Goal: Task Accomplishment & Management: Manage account settings

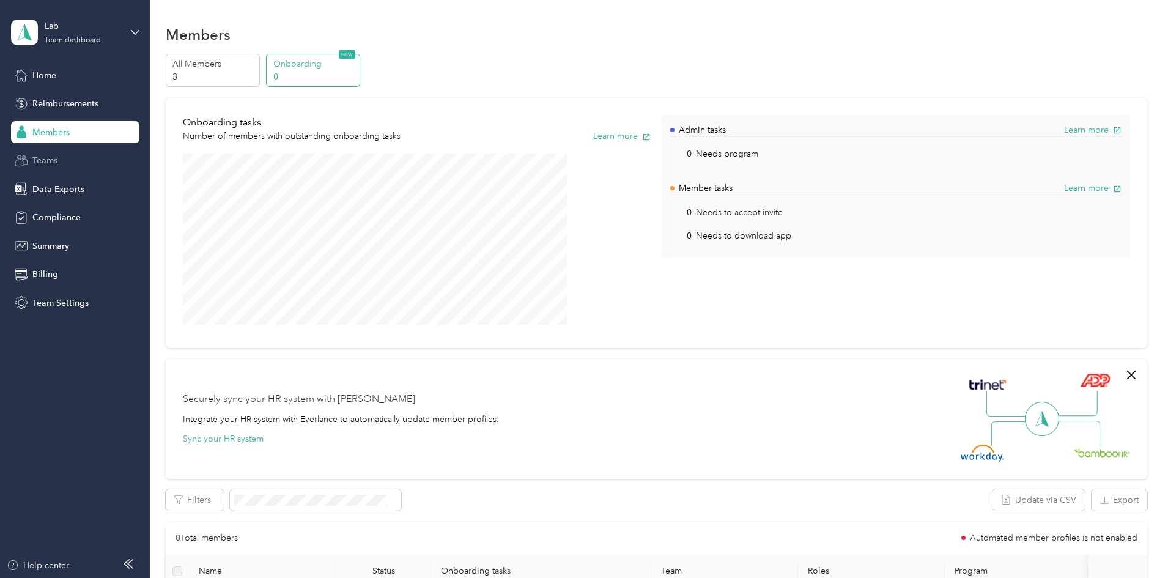
click at [100, 153] on div "Teams" at bounding box center [75, 161] width 128 height 22
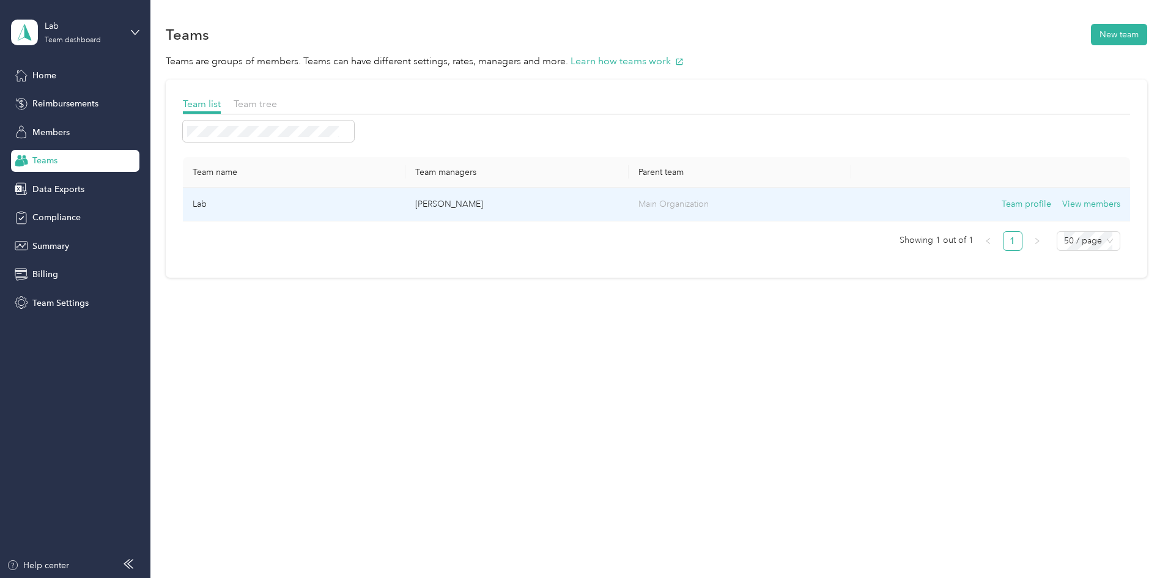
click at [470, 206] on p "[PERSON_NAME]" at bounding box center [516, 204] width 203 height 13
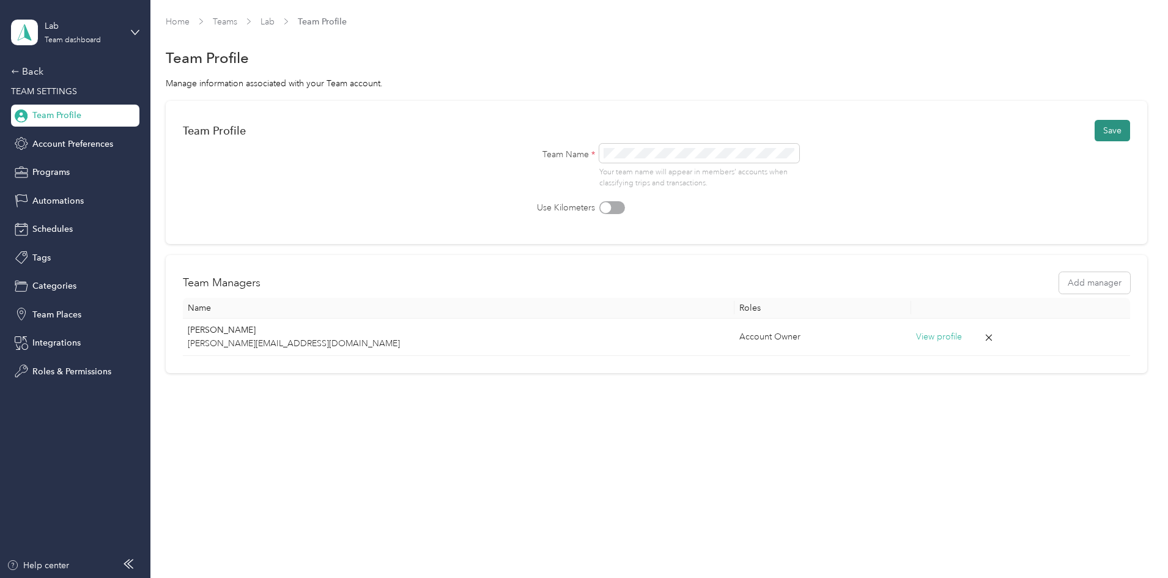
click at [1095, 130] on button "Save" at bounding box center [1112, 130] width 35 height 21
click at [1060, 282] on button "Add manager" at bounding box center [1095, 282] width 71 height 21
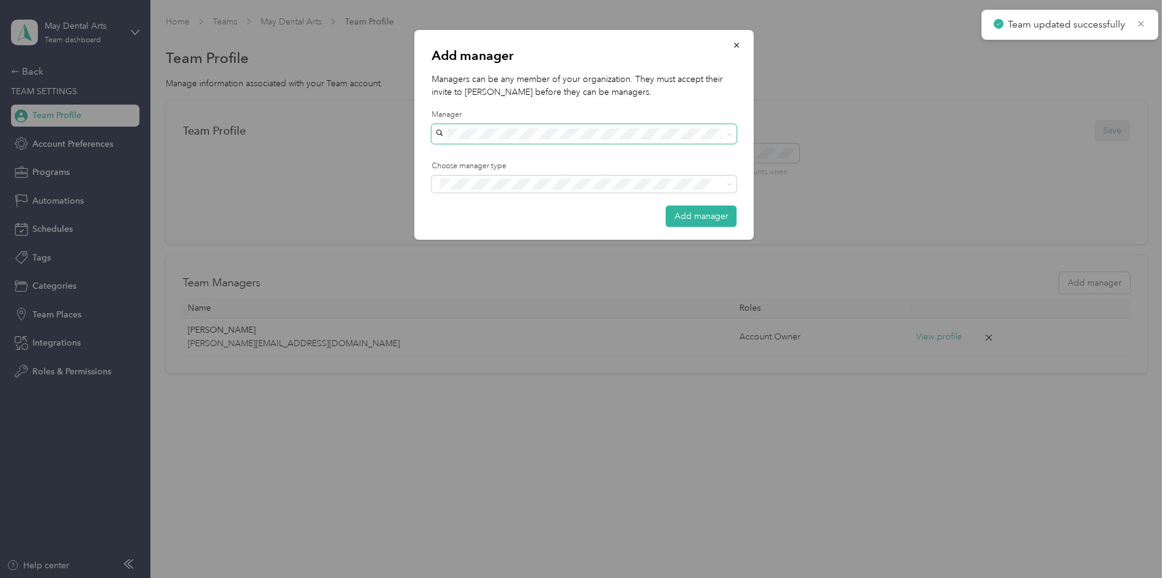
click at [491, 127] on span at bounding box center [584, 134] width 305 height 20
click at [510, 105] on div "Add manager Managers can be any member of your organization. They must accept t…" at bounding box center [585, 135] width 340 height 210
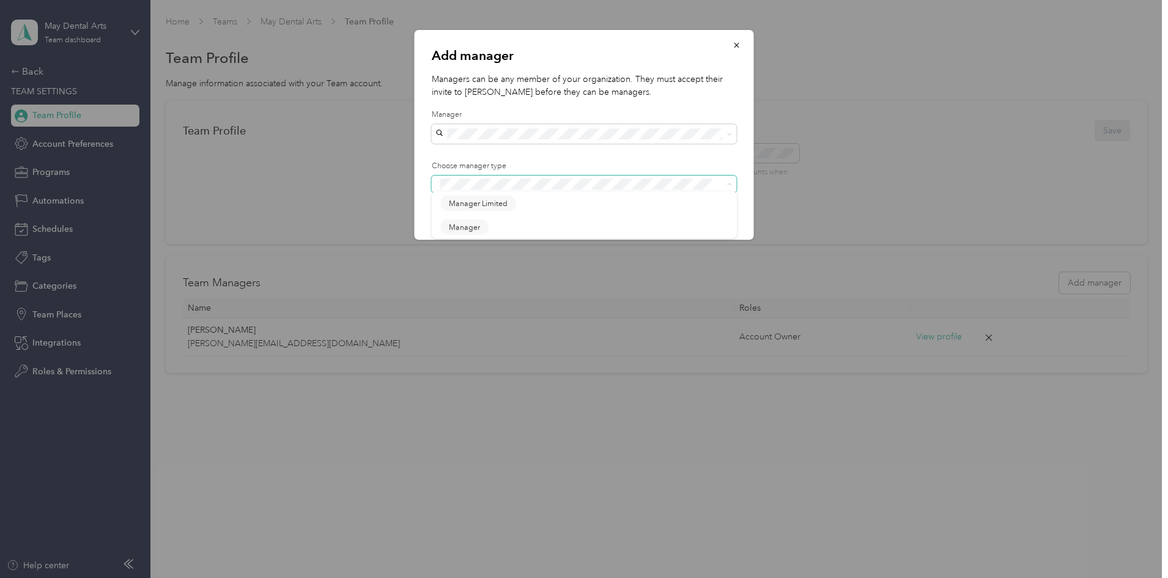
click at [680, 176] on span at bounding box center [584, 184] width 305 height 17
click at [582, 222] on div "Manager" at bounding box center [584, 228] width 288 height 15
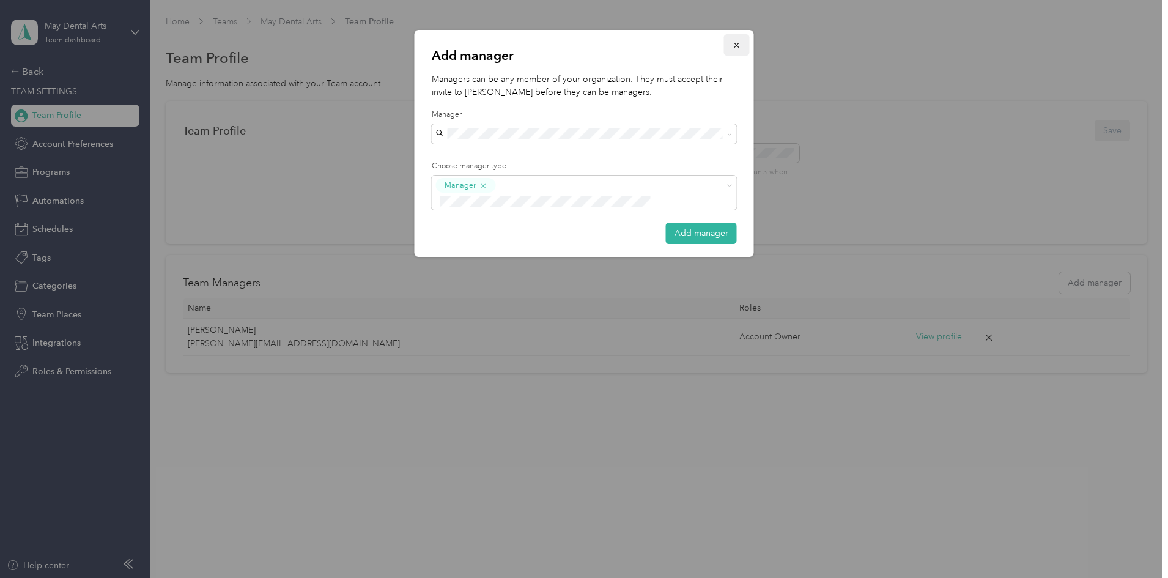
click at [734, 44] on icon "button" at bounding box center [737, 45] width 9 height 9
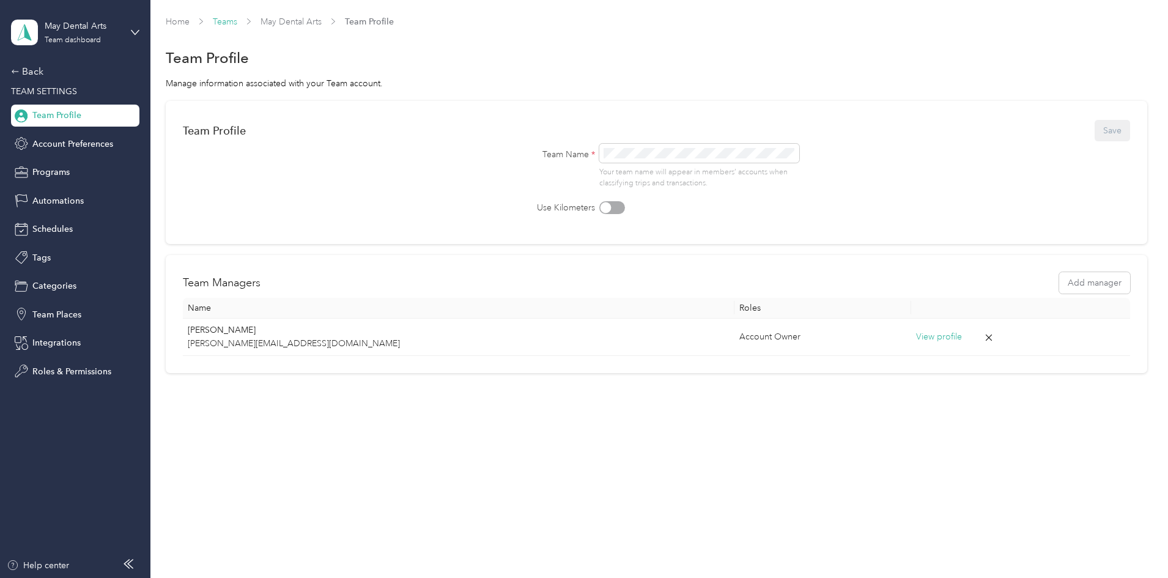
click at [237, 20] on link "Teams" at bounding box center [225, 22] width 24 height 10
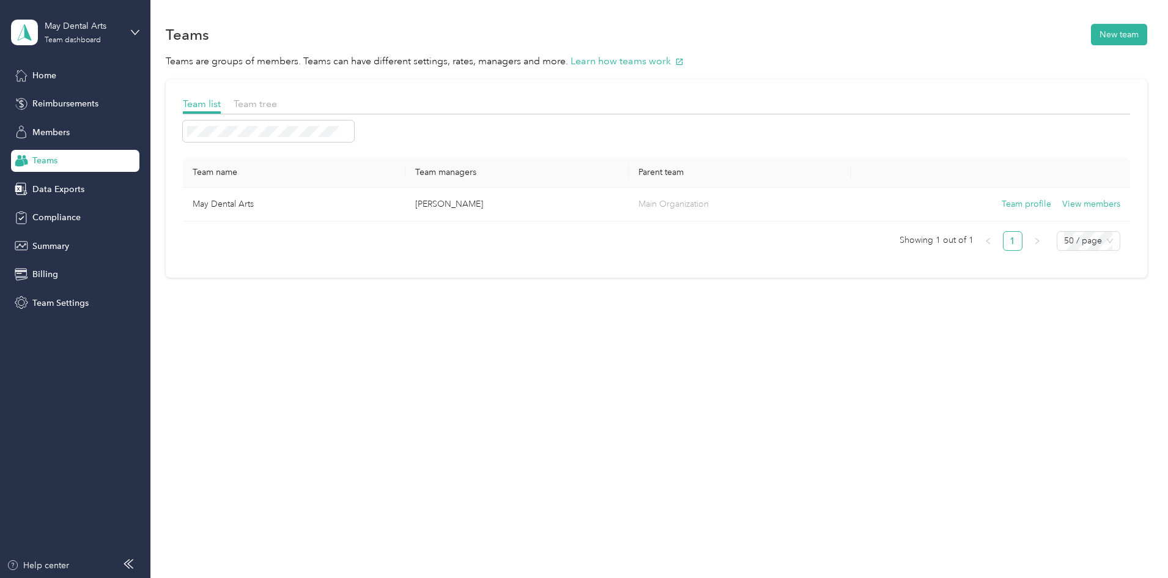
click at [58, 154] on span "Teams" at bounding box center [44, 160] width 25 height 13
click at [55, 122] on div "Members" at bounding box center [75, 132] width 128 height 22
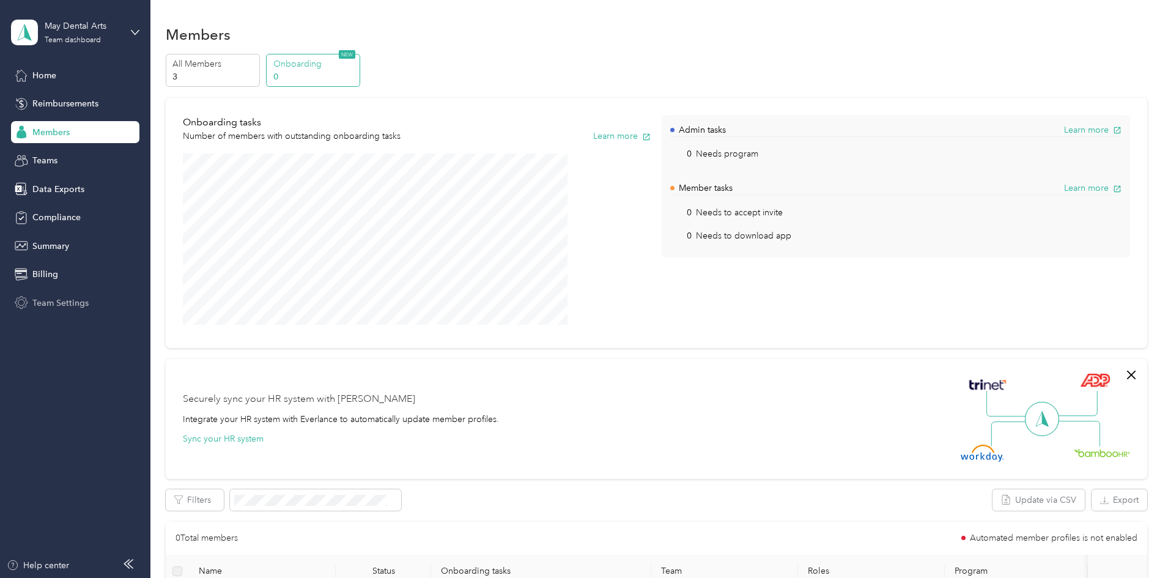
click at [67, 298] on span "Team Settings" at bounding box center [60, 303] width 56 height 13
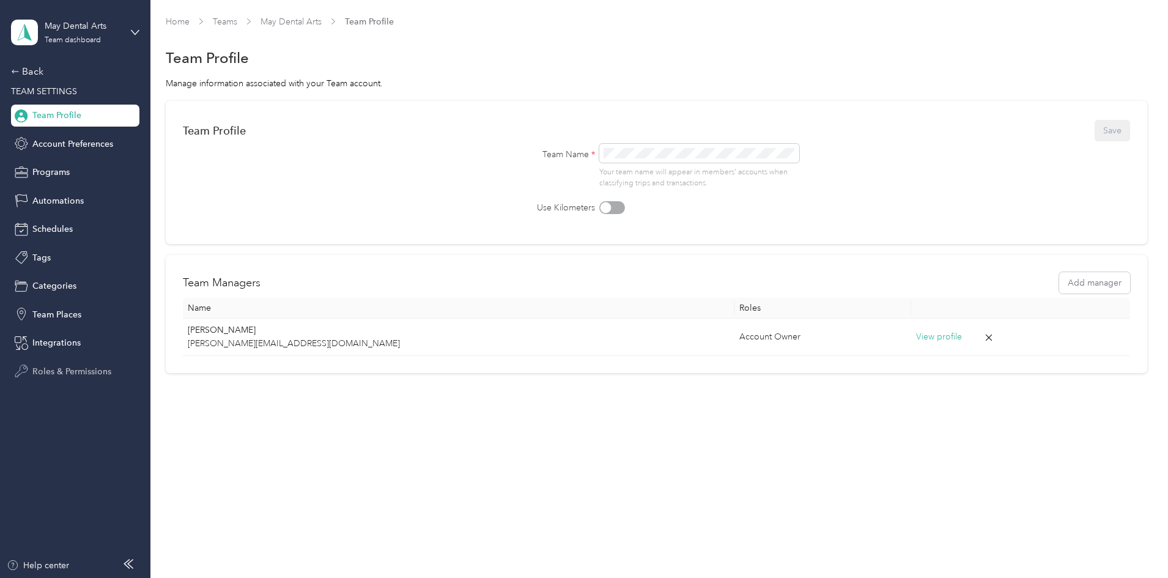
click at [81, 368] on span "Roles & Permissions" at bounding box center [71, 371] width 79 height 13
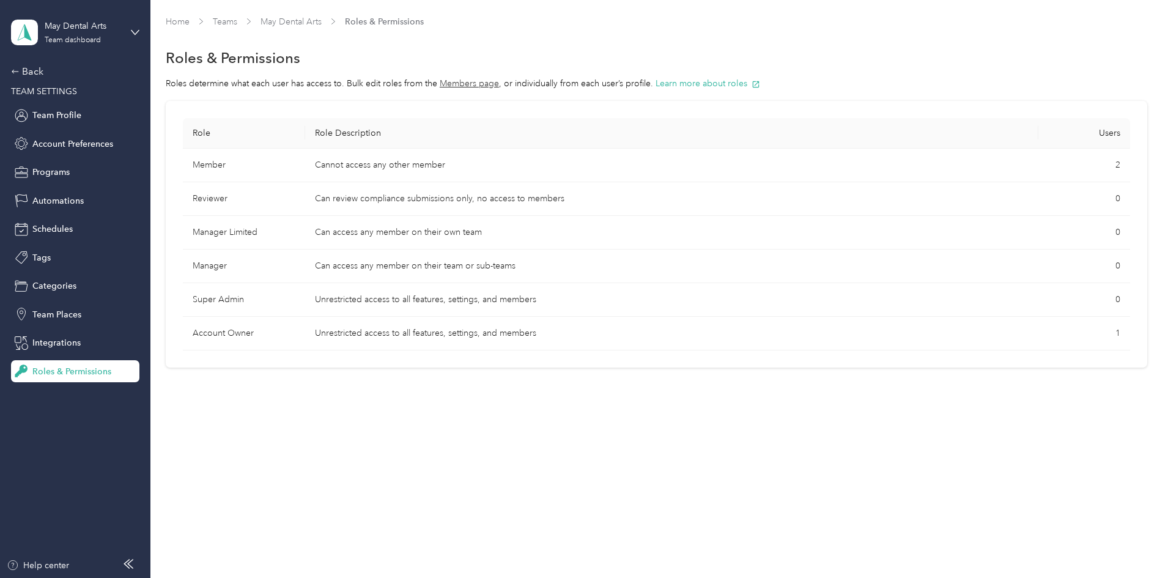
click at [464, 270] on td "Can access any member on their team or sub-teams" at bounding box center [672, 267] width 734 height 34
click at [496, 268] on td "Can access any member on their team or sub-teams" at bounding box center [672, 267] width 734 height 34
click at [52, 235] on span "Schedules" at bounding box center [52, 229] width 40 height 13
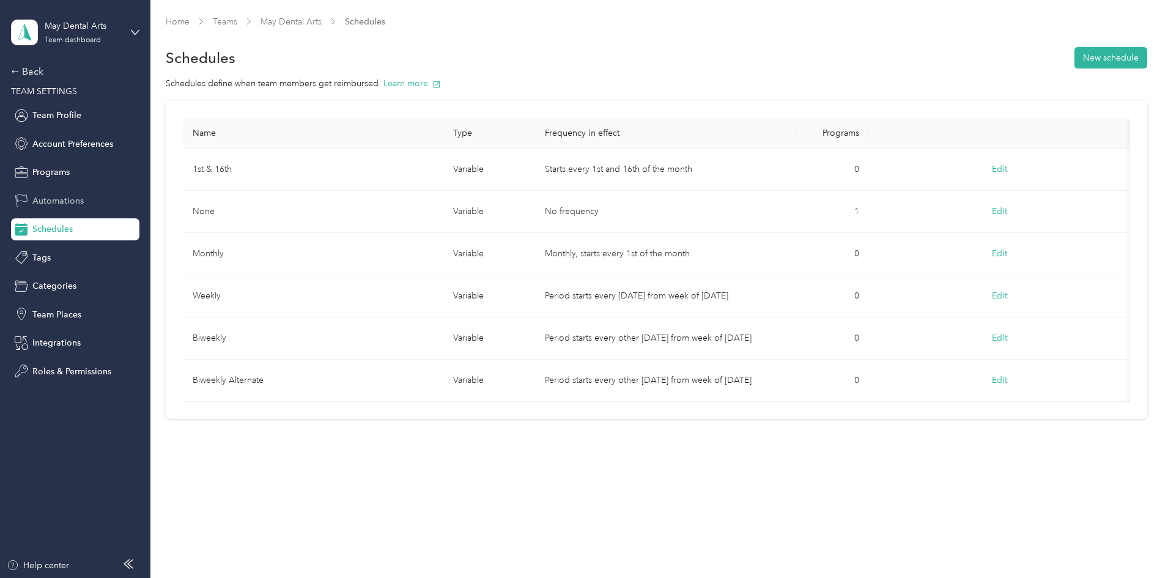
click at [62, 202] on span "Automations" at bounding box center [57, 201] width 51 height 13
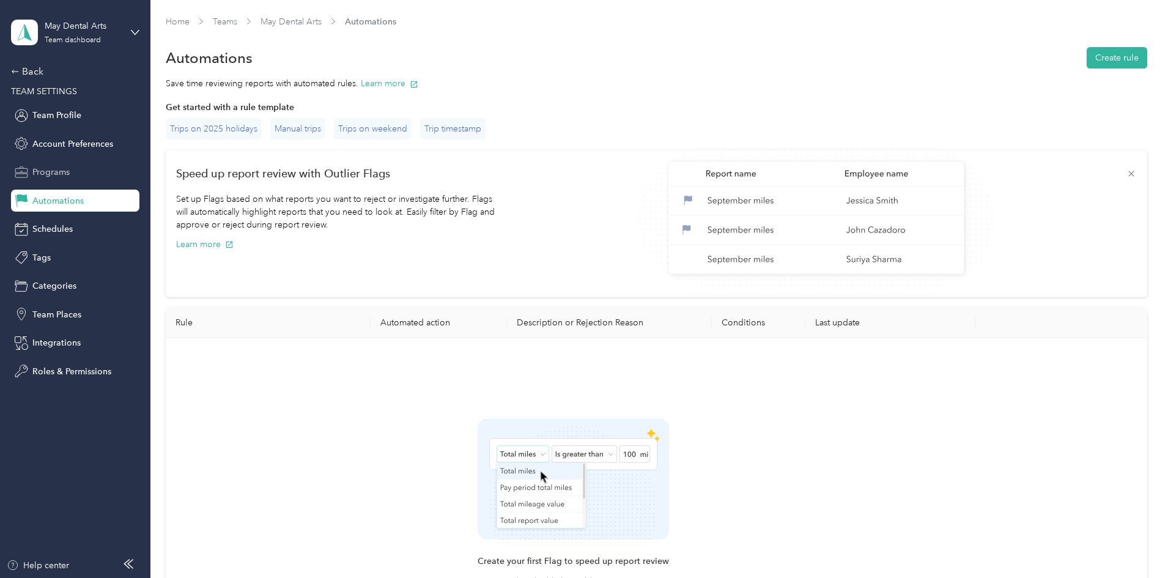
click at [62, 173] on span "Programs" at bounding box center [50, 172] width 37 height 13
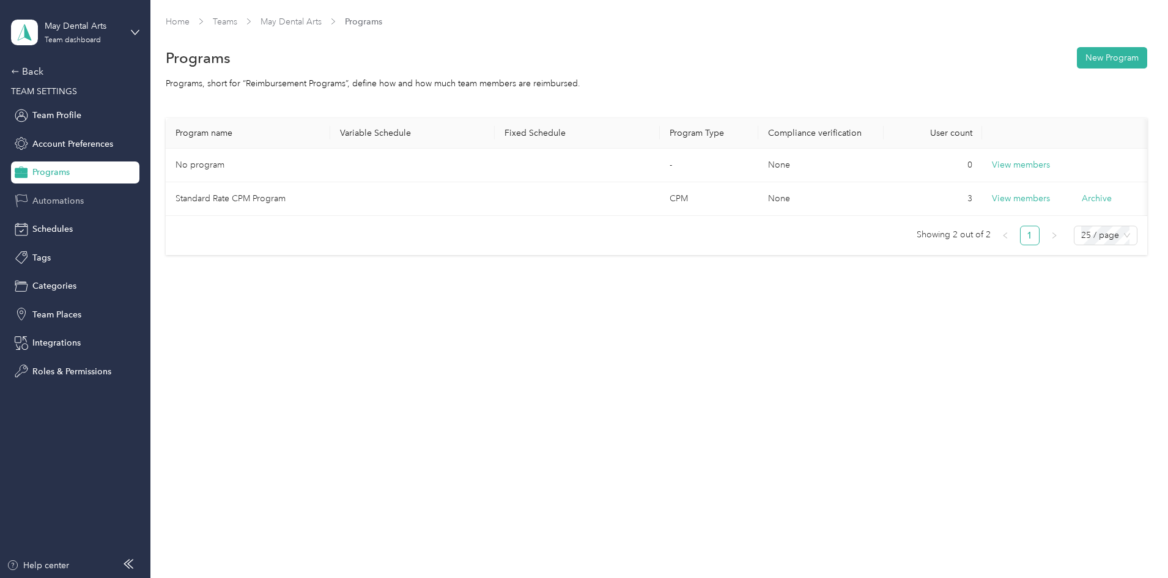
click at [66, 207] on span "Automations" at bounding box center [57, 201] width 51 height 13
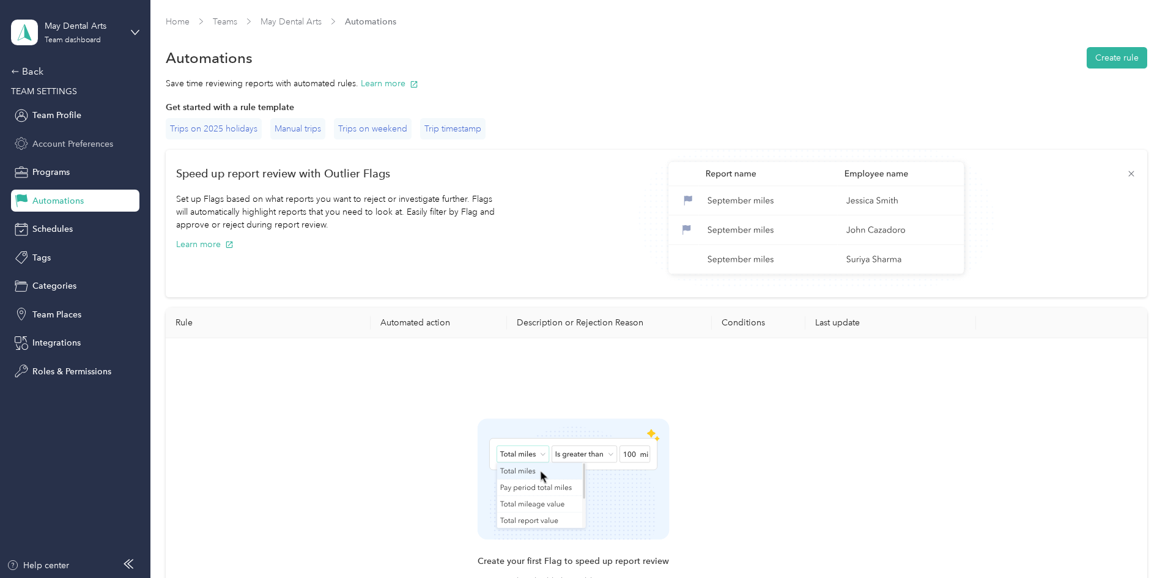
click at [60, 149] on span "Account Preferences" at bounding box center [72, 144] width 81 height 13
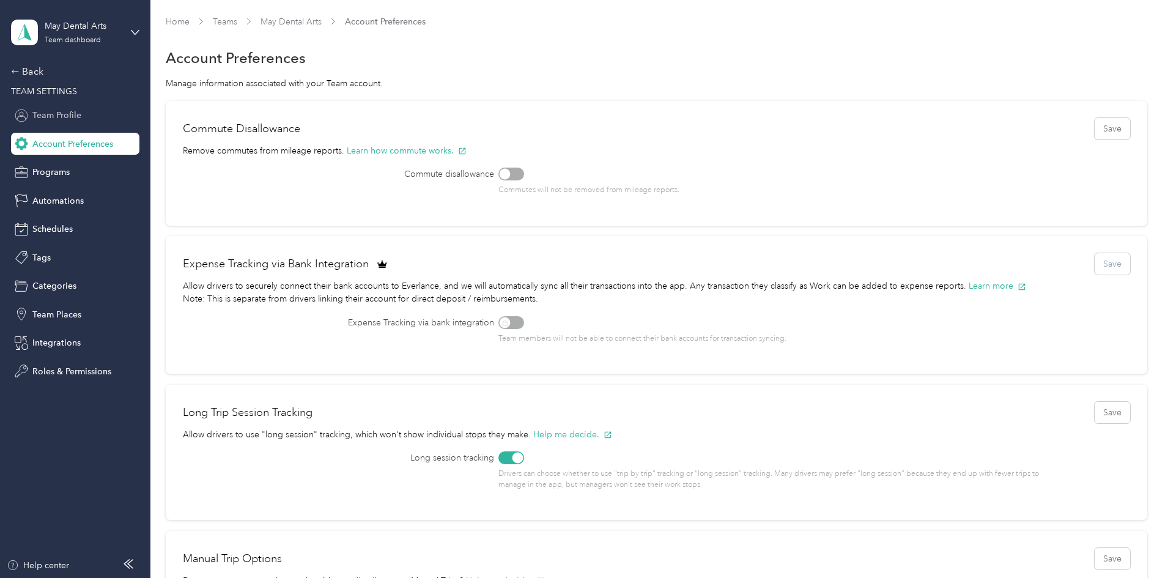
click at [68, 118] on span "Team Profile" at bounding box center [56, 115] width 49 height 13
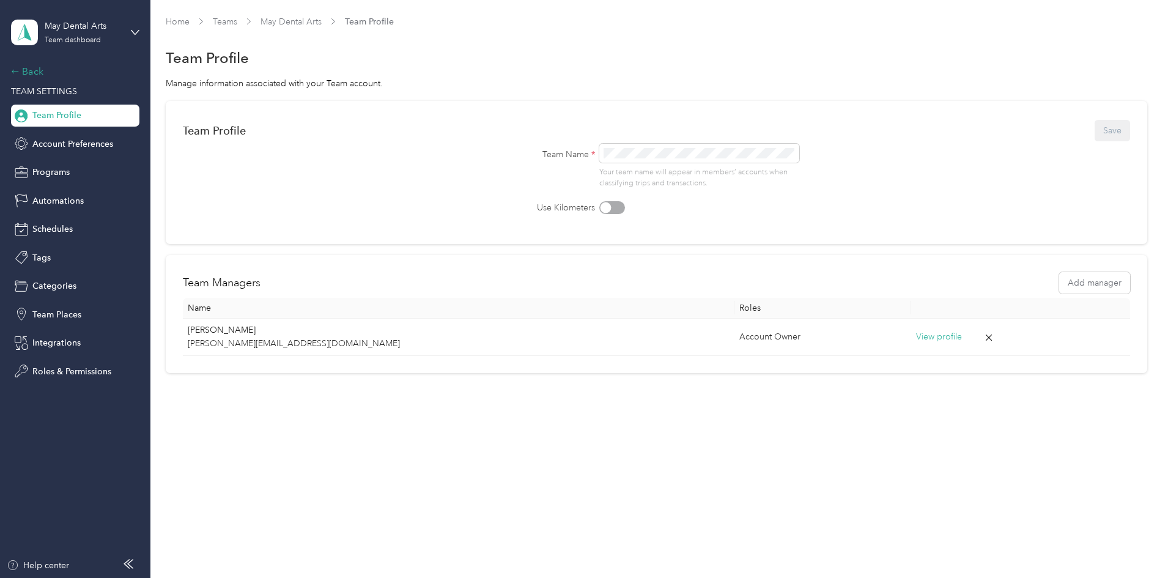
click at [27, 69] on div "Back" at bounding box center [72, 71] width 122 height 15
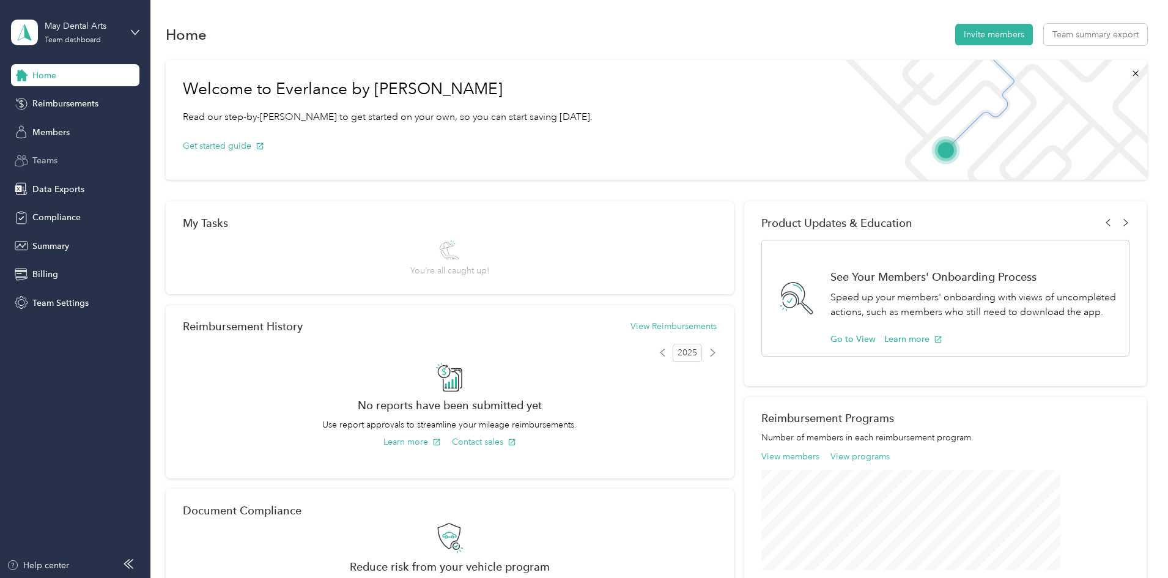
click at [54, 161] on span "Teams" at bounding box center [44, 160] width 25 height 13
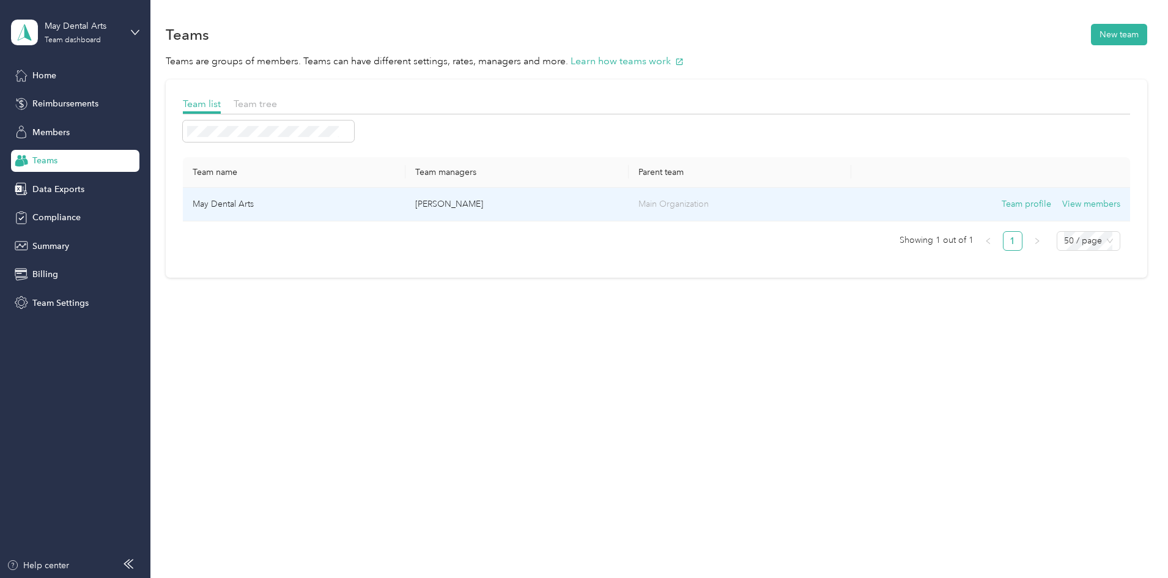
click at [406, 206] on td "May Dental Arts" at bounding box center [294, 205] width 223 height 34
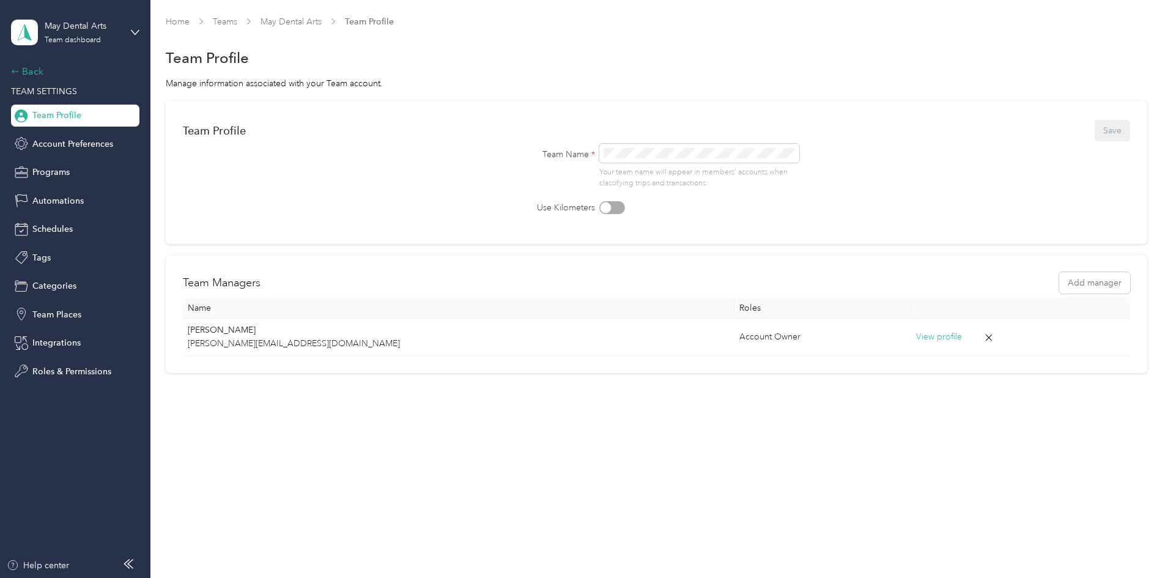
click at [34, 67] on div "Back" at bounding box center [72, 71] width 122 height 15
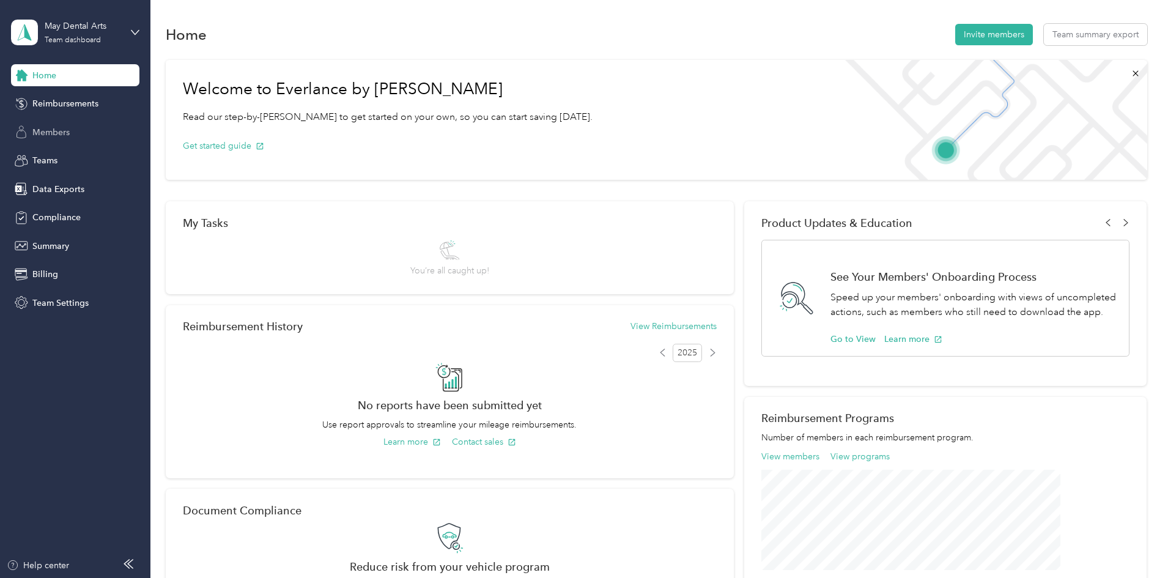
click at [67, 141] on div "Members" at bounding box center [75, 132] width 128 height 22
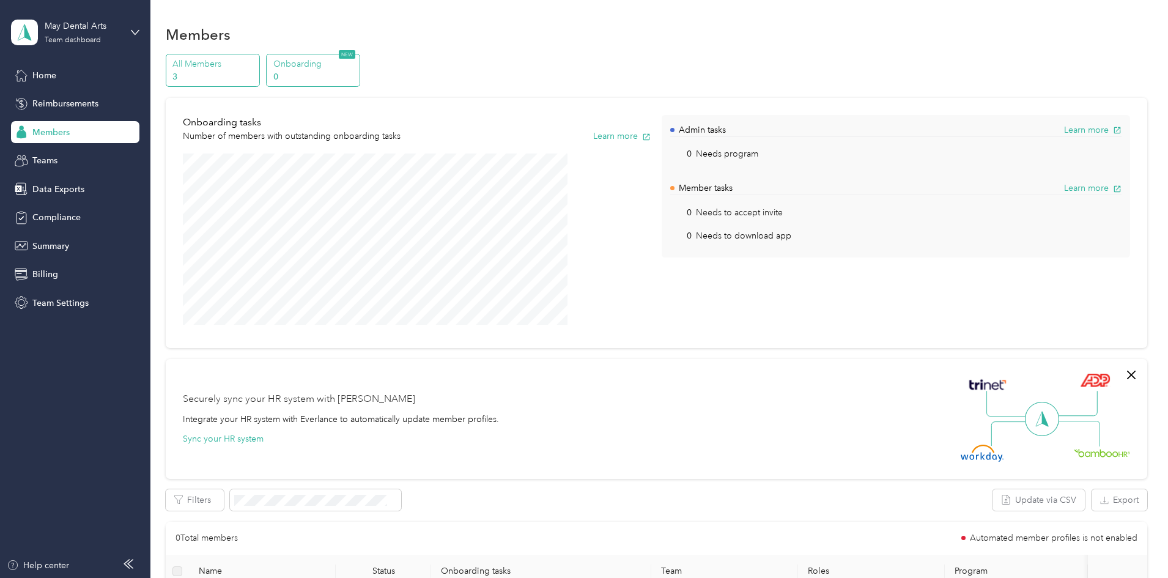
click at [256, 71] on p "3" at bounding box center [214, 76] width 83 height 13
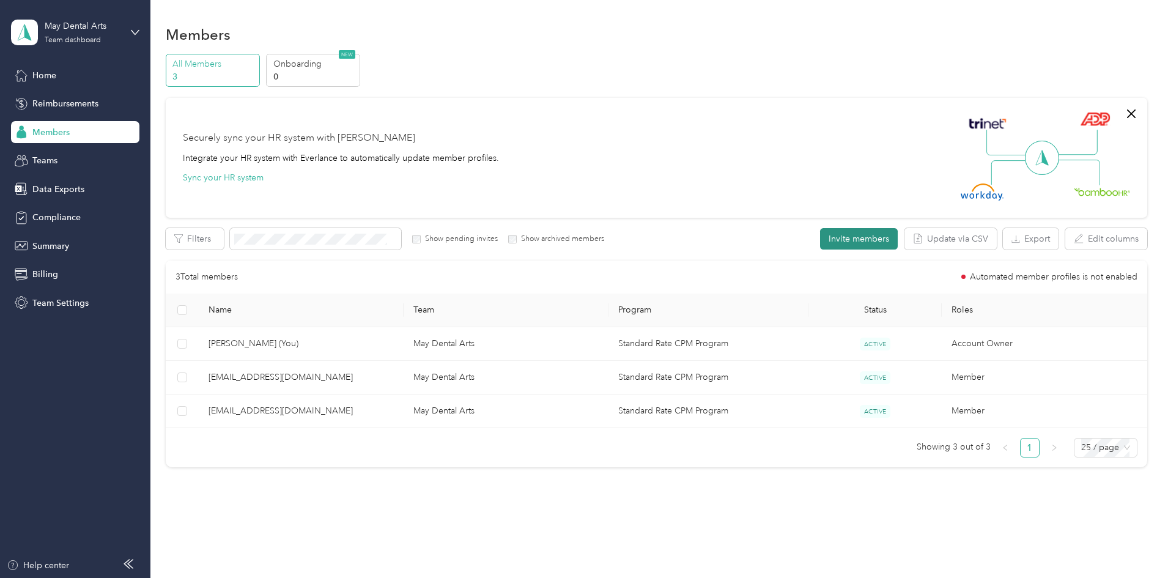
click at [820, 241] on button "Invite members" at bounding box center [859, 238] width 78 height 21
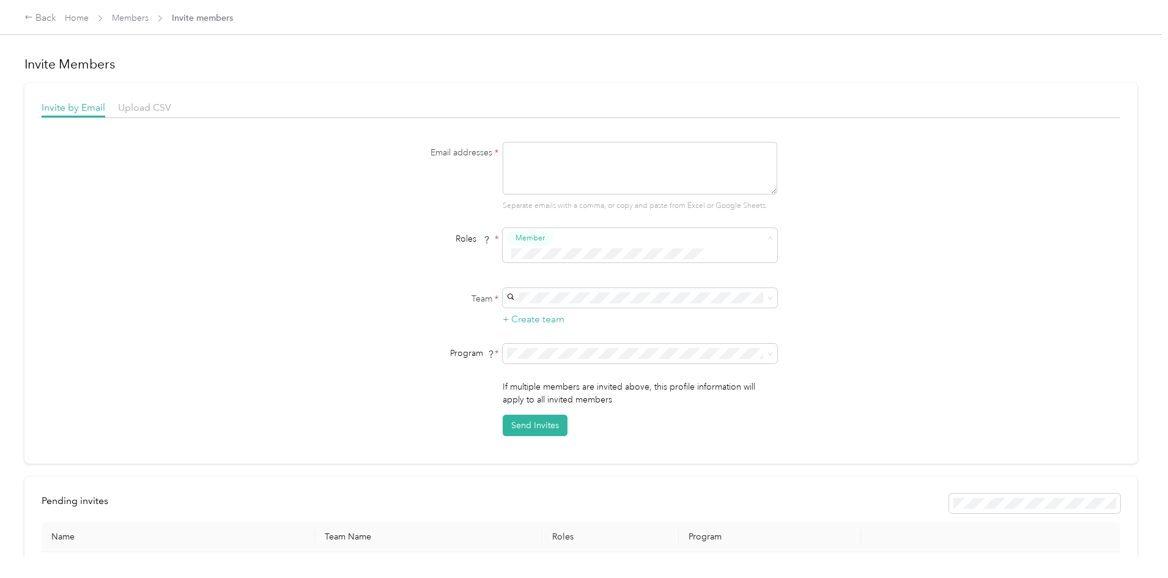
click at [554, 355] on button "Super Admin" at bounding box center [541, 354] width 62 height 15
click at [546, 237] on button "Member" at bounding box center [530, 238] width 46 height 15
click at [551, 336] on li "Manager" at bounding box center [638, 331] width 275 height 24
click at [541, 238] on span "Member" at bounding box center [530, 237] width 29 height 11
click at [415, 295] on label "Team *" at bounding box center [422, 298] width 153 height 13
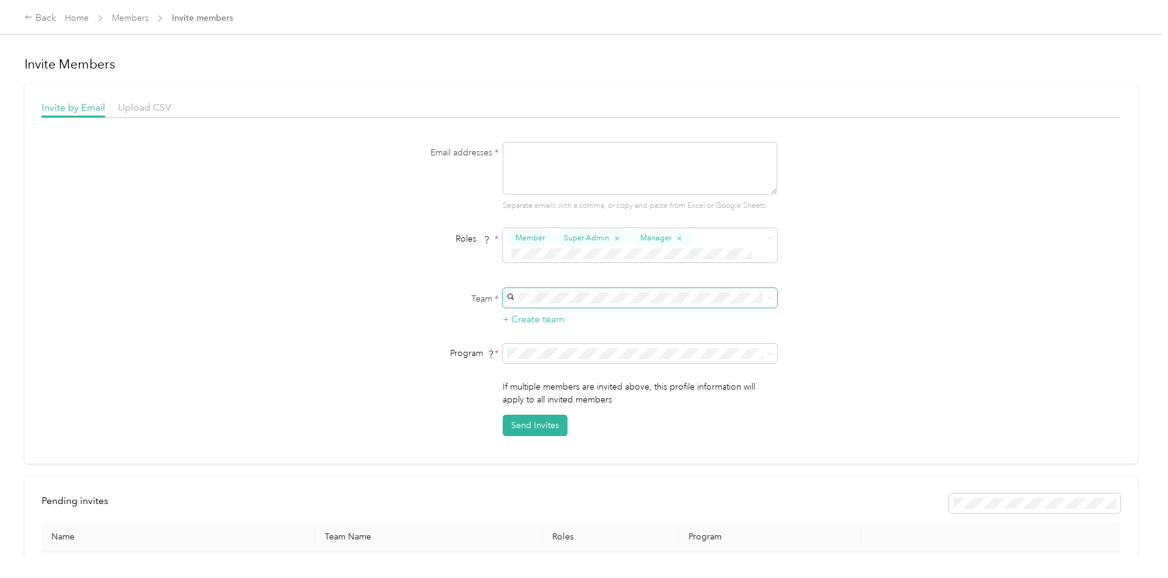
click at [585, 290] on span at bounding box center [640, 298] width 275 height 20
click at [590, 314] on span "May Dental Arts (Main organization)" at bounding box center [578, 319] width 137 height 10
click at [533, 159] on textarea at bounding box center [640, 168] width 275 height 53
type textarea "[PERSON_NAME][EMAIL_ADDRESS][DOMAIN_NAME]"
click at [306, 228] on div "Email addresses * [PERSON_NAME][EMAIL_ADDRESS][DOMAIN_NAME] Separate emails wit…" at bounding box center [581, 289] width 1079 height 294
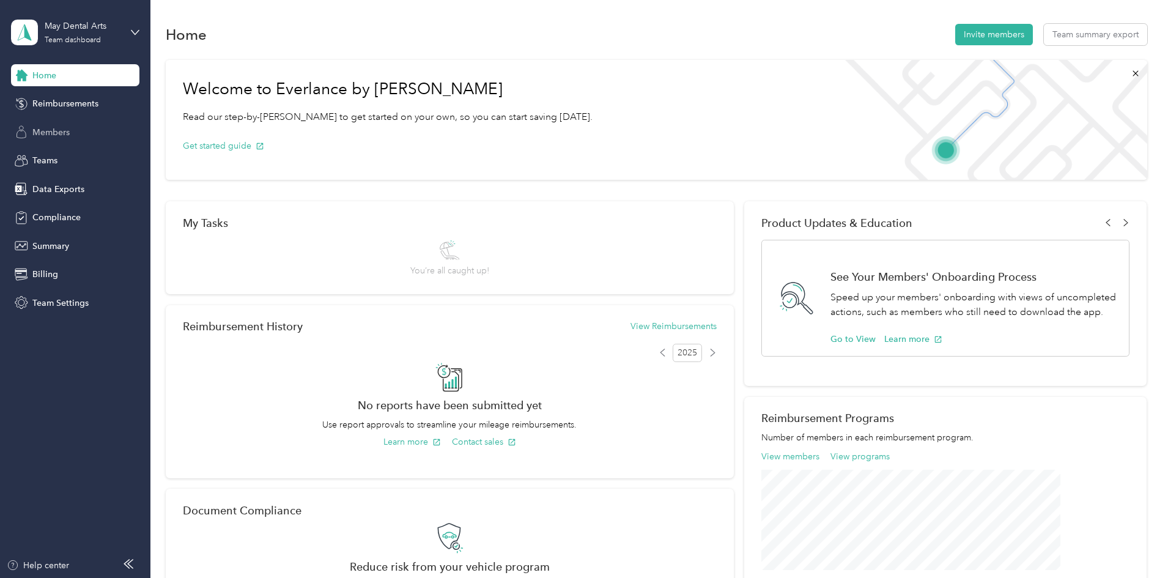
click at [60, 129] on span "Members" at bounding box center [50, 132] width 37 height 13
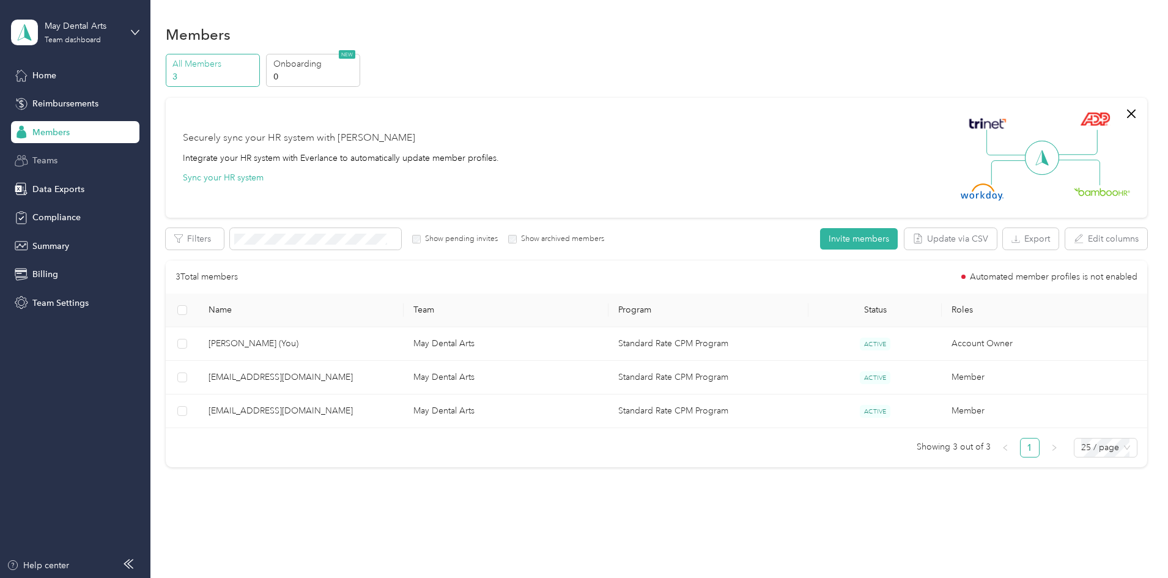
click at [42, 154] on div "Teams" at bounding box center [75, 161] width 128 height 22
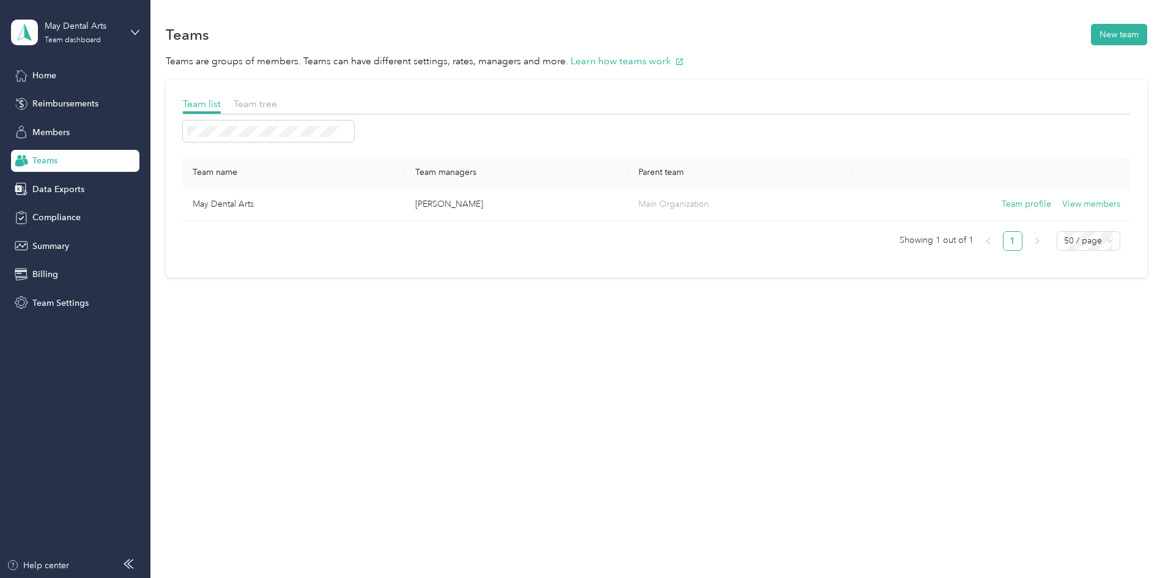
click at [51, 177] on div "Home Reimbursements Members Teams Data Exports Compliance Summary Billing Team …" at bounding box center [75, 189] width 128 height 250
click at [63, 192] on span "Data Exports" at bounding box center [58, 189] width 52 height 13
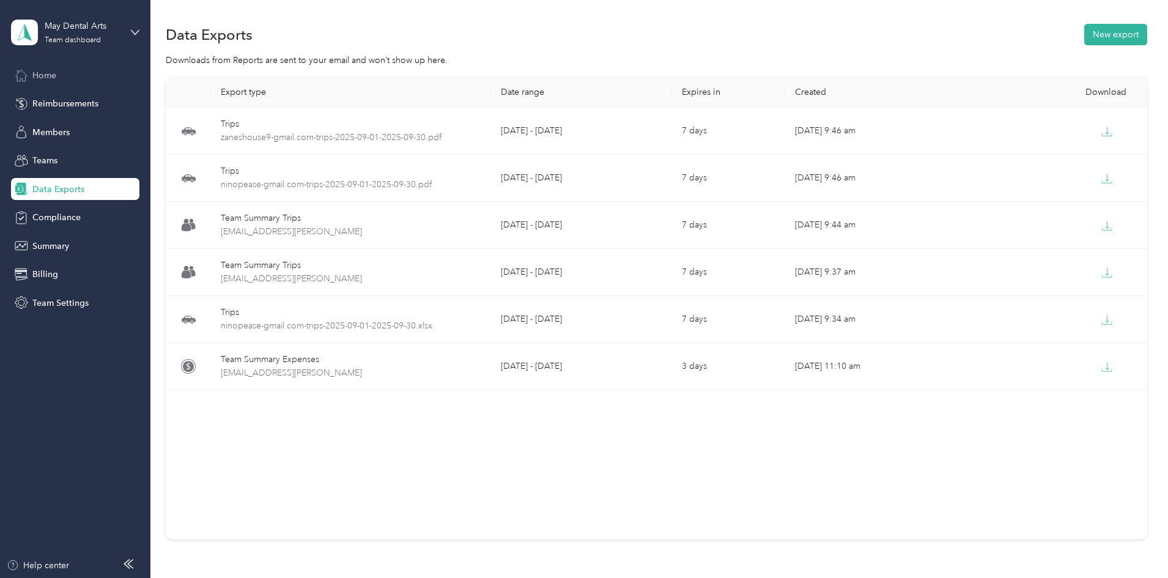
click at [59, 76] on div "Home" at bounding box center [75, 75] width 128 height 22
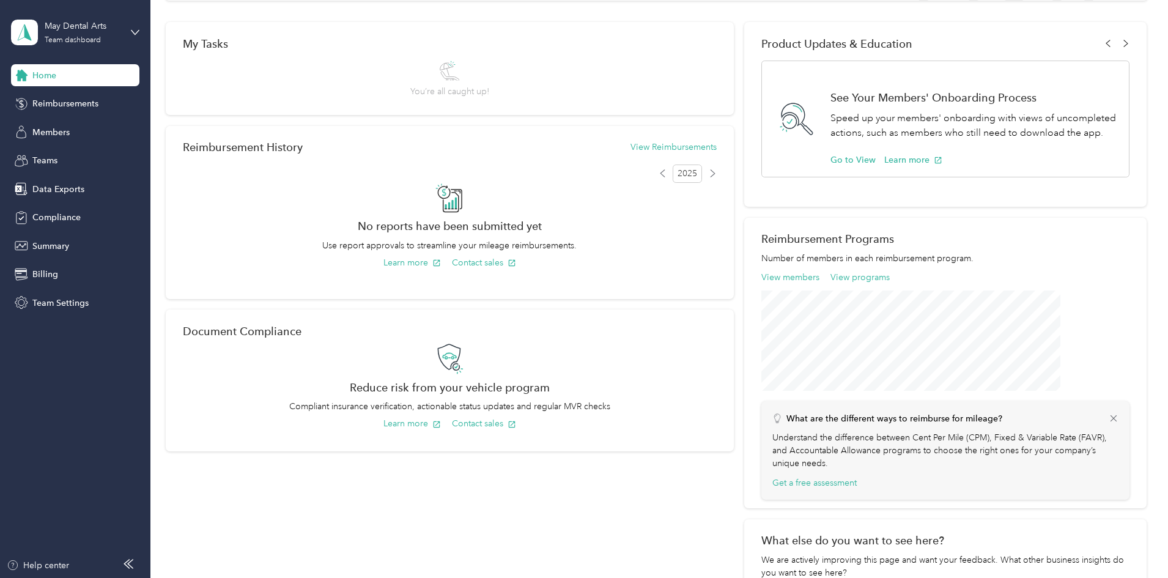
scroll to position [204, 0]
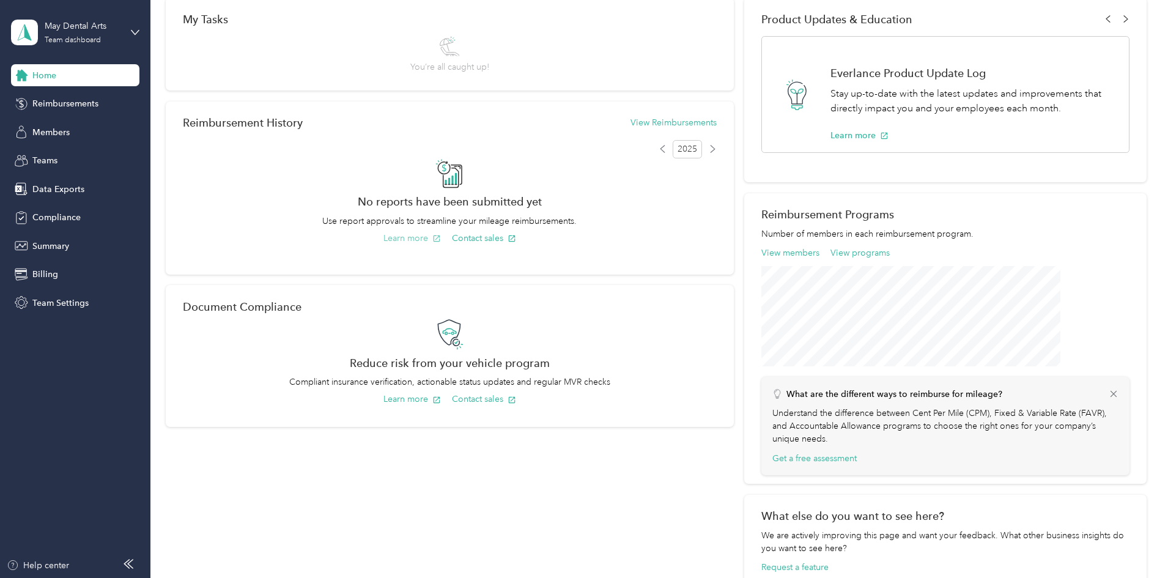
click at [441, 243] on button "Learn more" at bounding box center [413, 238] width 58 height 13
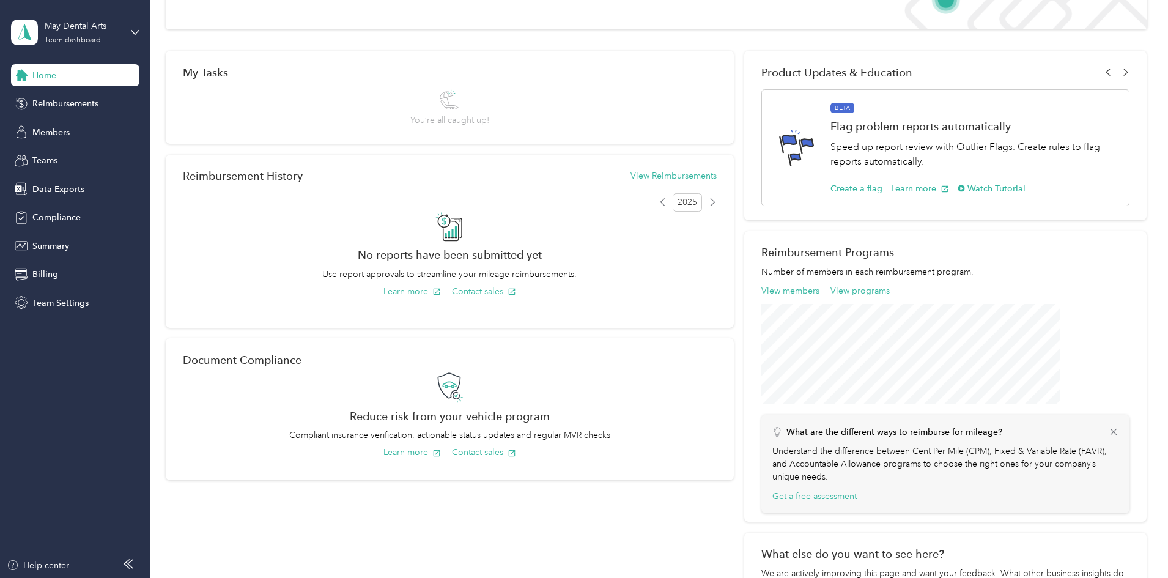
scroll to position [0, 0]
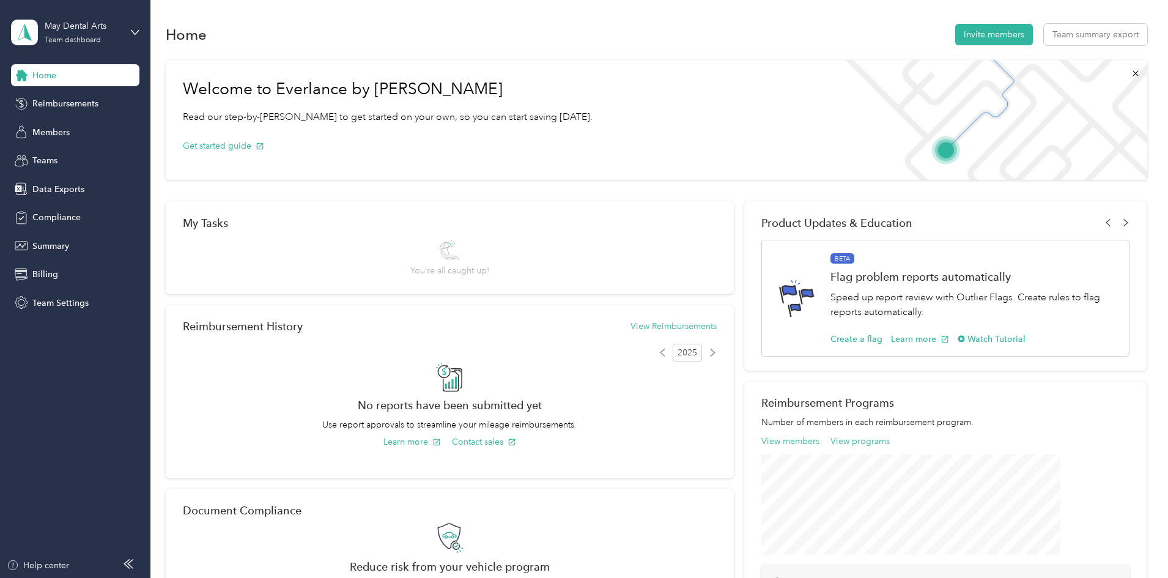
click at [132, 43] on div "May Dental Arts Team dashboard" at bounding box center [75, 32] width 128 height 43
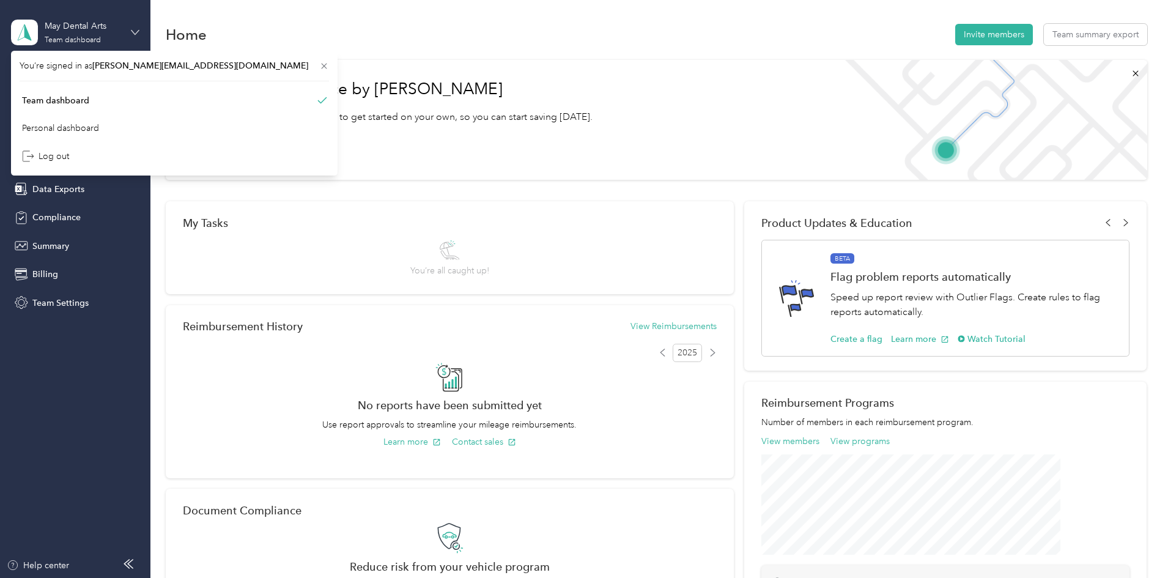
click at [135, 36] on icon at bounding box center [135, 32] width 9 height 9
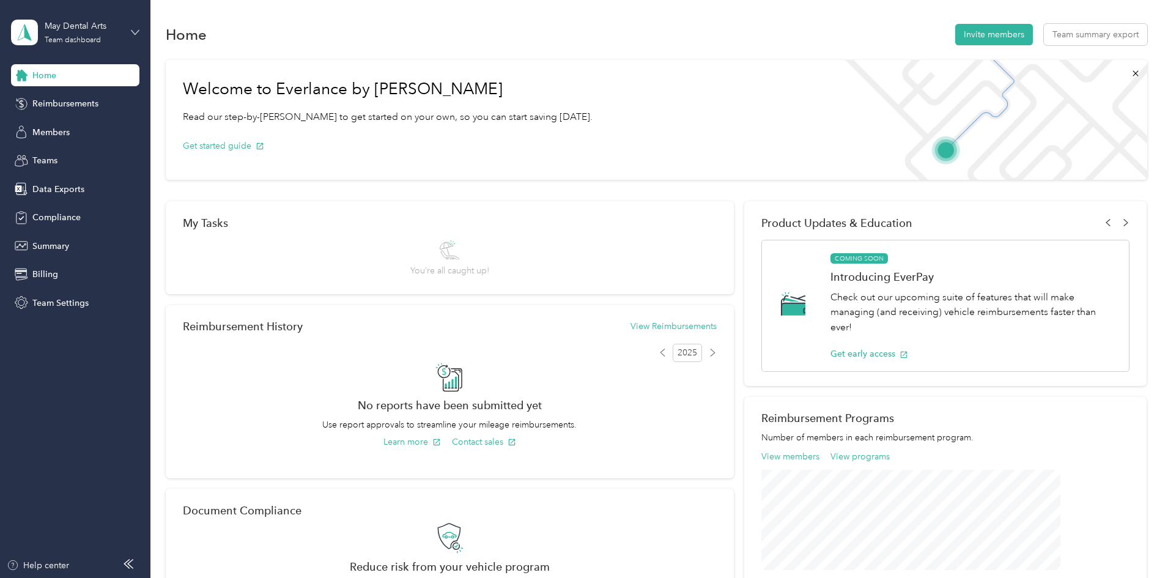
click at [135, 36] on icon at bounding box center [135, 32] width 9 height 9
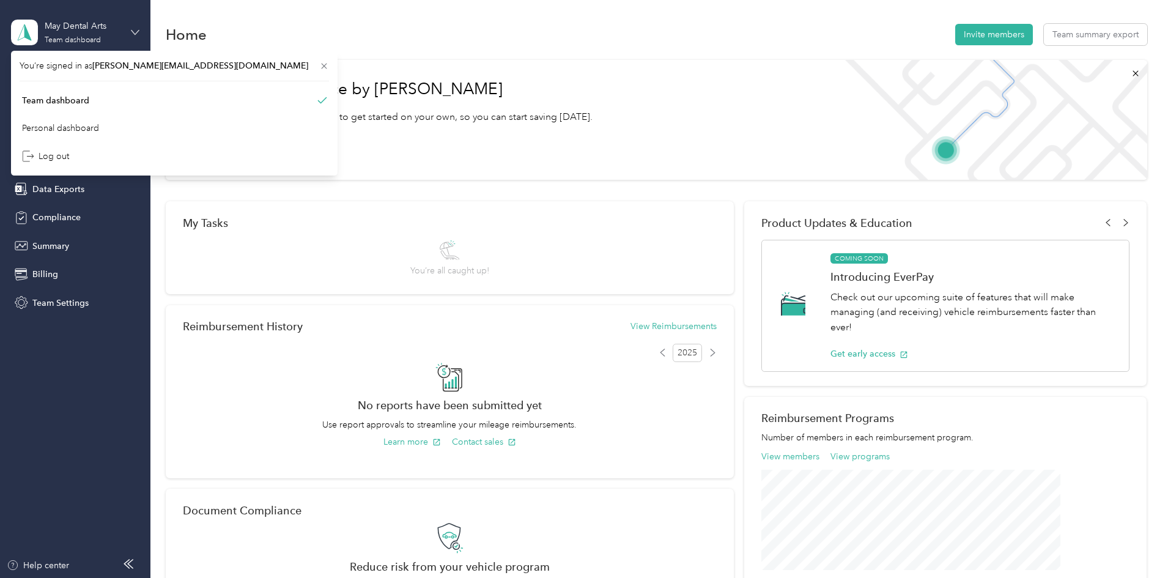
click at [135, 36] on icon at bounding box center [135, 32] width 9 height 9
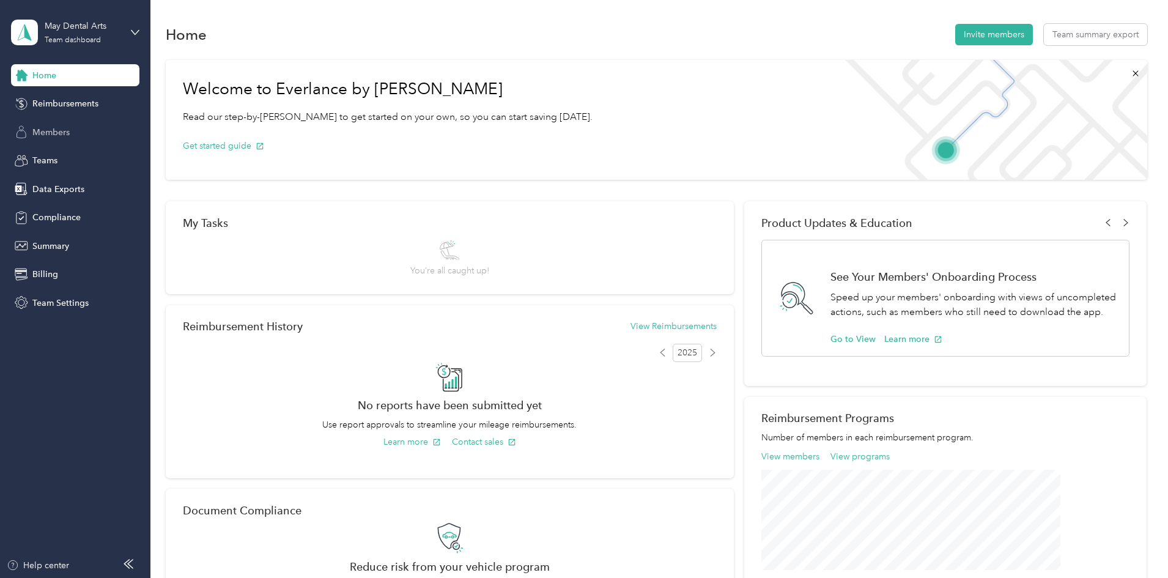
click at [55, 138] on span "Members" at bounding box center [50, 132] width 37 height 13
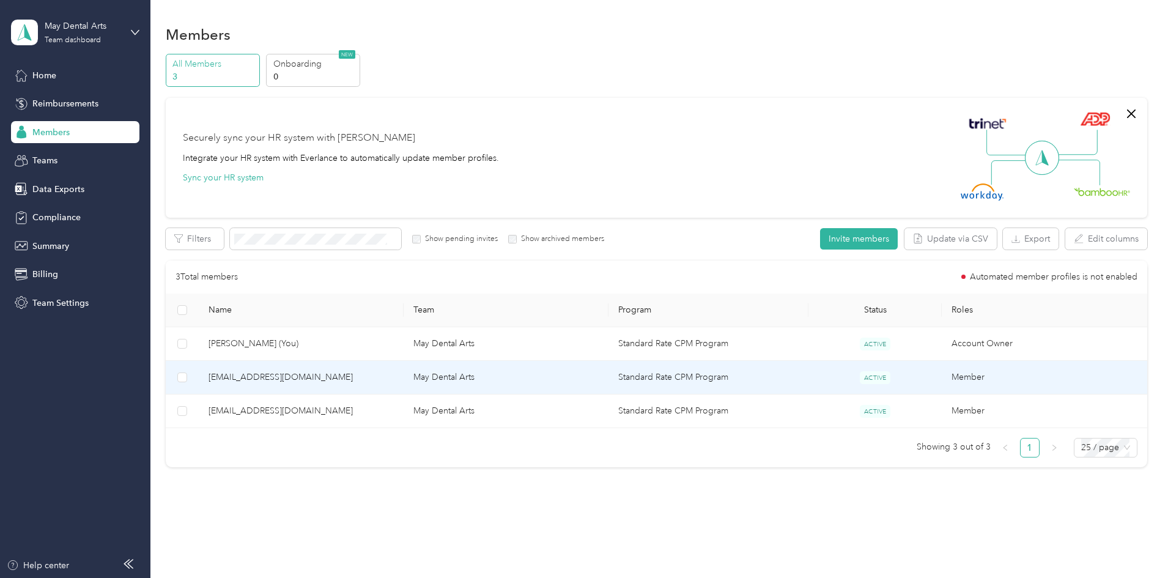
click at [379, 376] on span "[EMAIL_ADDRESS][DOMAIN_NAME]" at bounding box center [301, 377] width 185 height 13
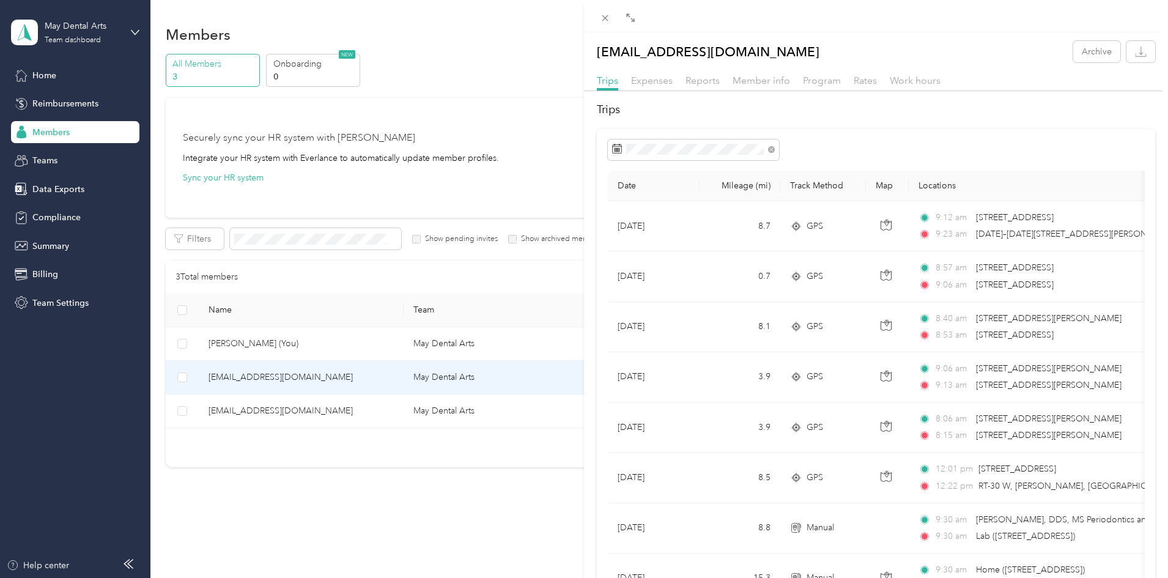
click at [388, 459] on div "ninopease@gmail.com Archive Trips Expenses Reports Member info Program Rates Wo…" at bounding box center [584, 289] width 1168 height 578
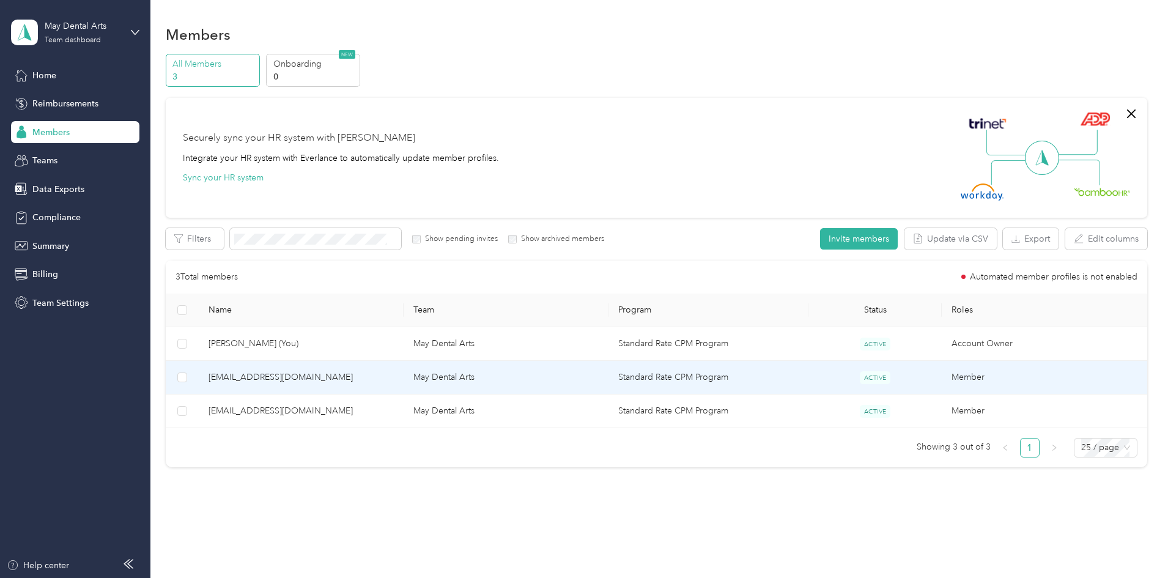
click at [942, 387] on td "Member" at bounding box center [1044, 378] width 205 height 34
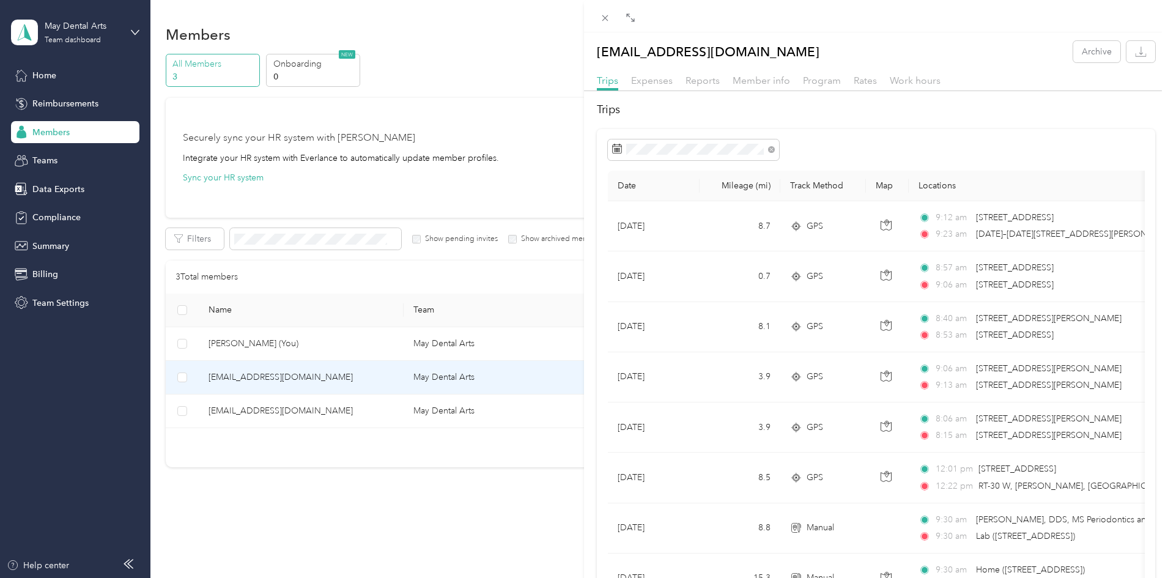
click at [464, 420] on div "ninopease@gmail.com Archive Trips Expenses Reports Member info Program Rates Wo…" at bounding box center [584, 289] width 1168 height 578
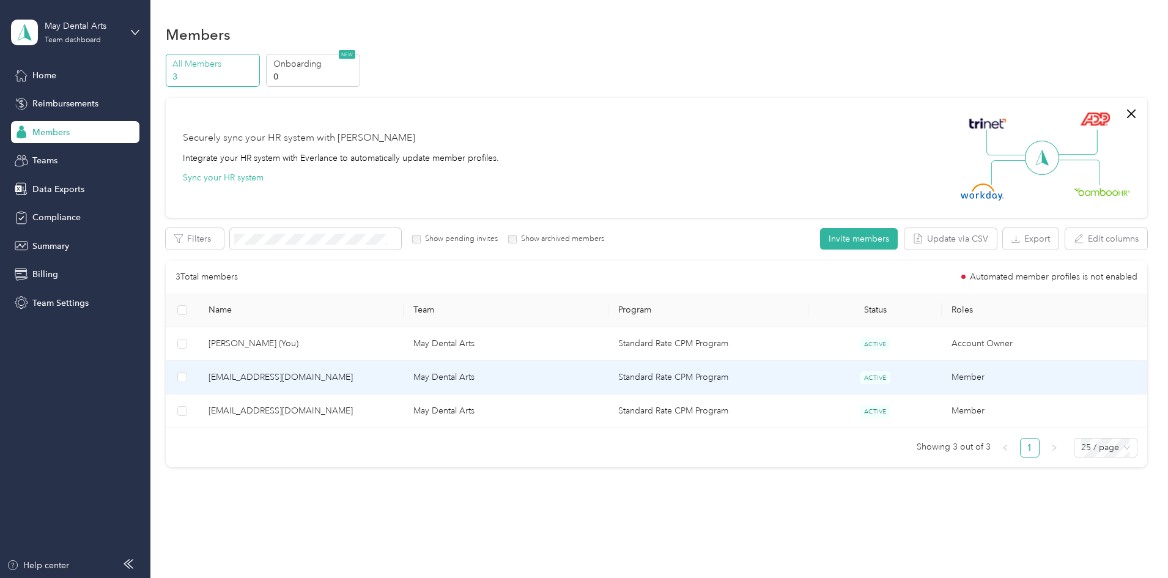
click at [343, 381] on span "[EMAIL_ADDRESS][DOMAIN_NAME]" at bounding box center [301, 377] width 185 height 13
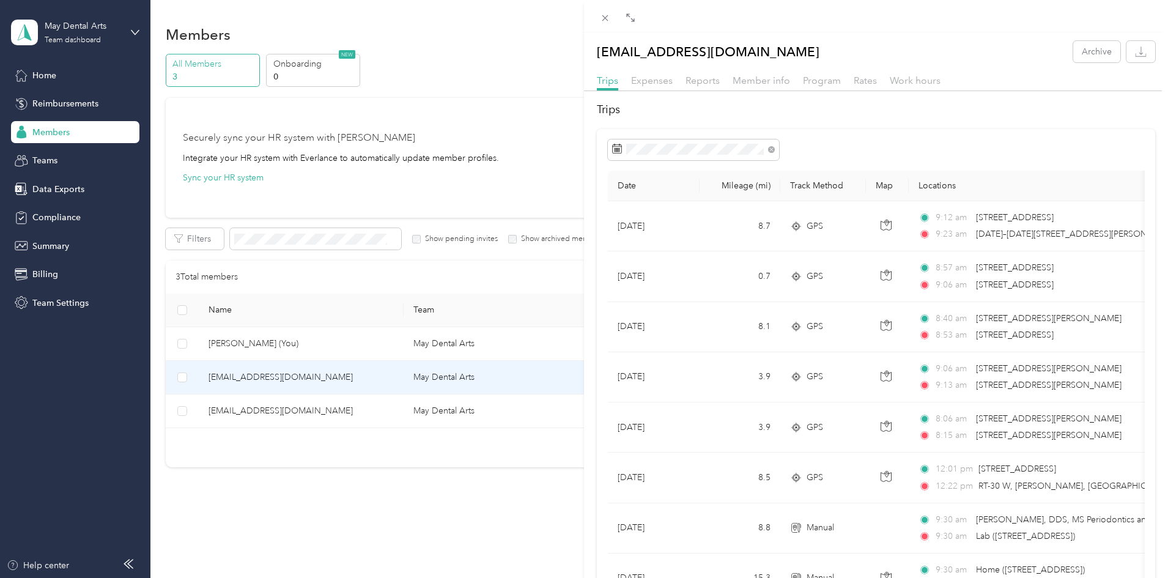
click at [803, 80] on div "Program" at bounding box center [822, 80] width 38 height 15
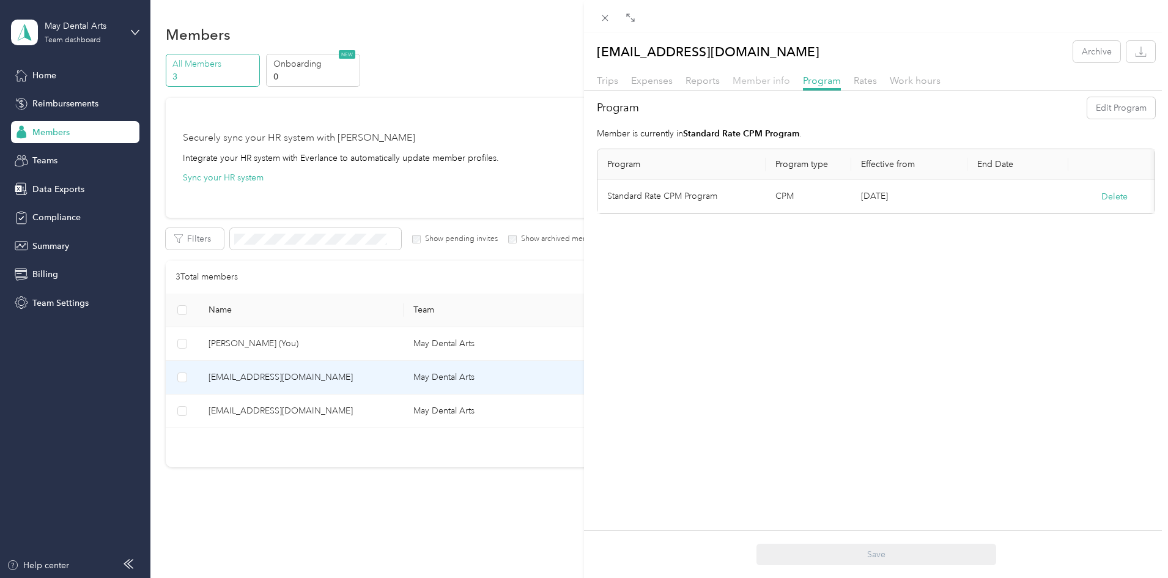
click at [780, 80] on span "Member info" at bounding box center [762, 81] width 58 height 12
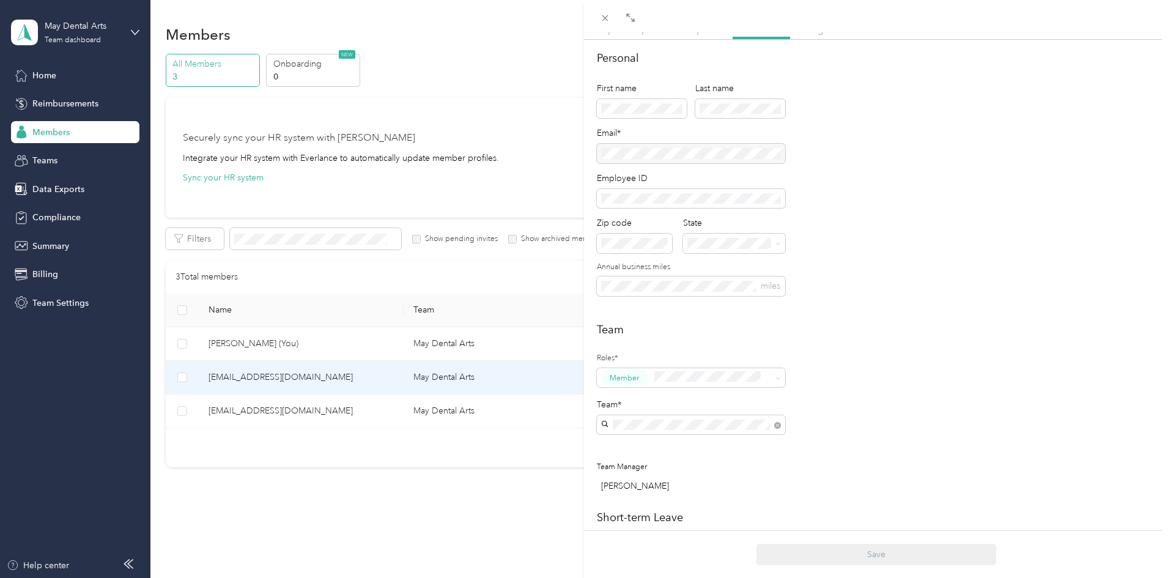
scroll to position [102, 0]
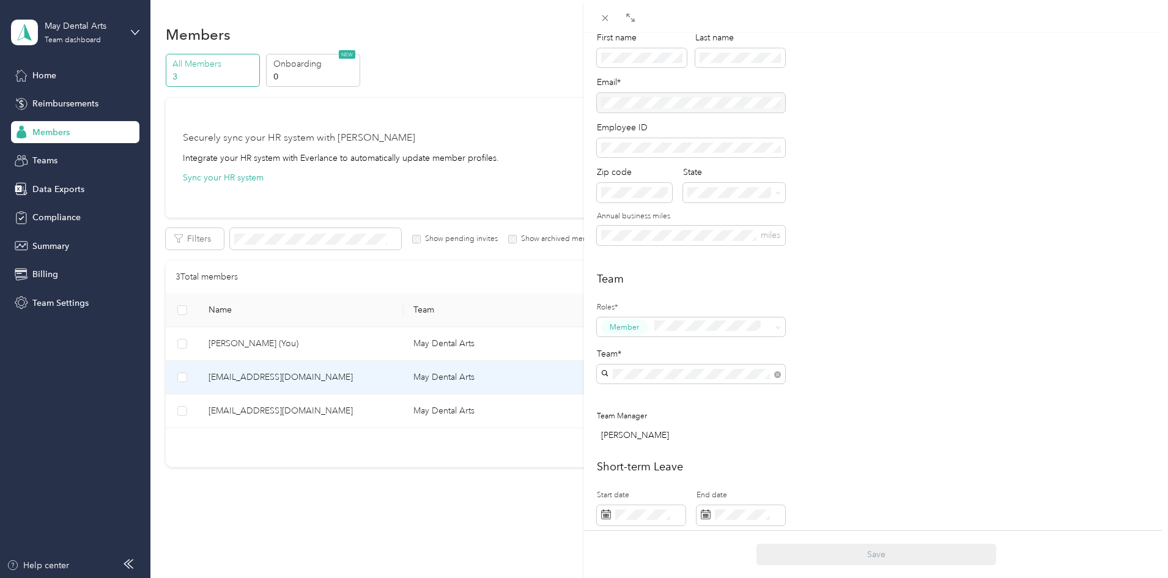
click at [55, 69] on div "ninopease@gmail.com Archive Trips Expenses Reports Member info Program Rates Wo…" at bounding box center [584, 289] width 1168 height 578
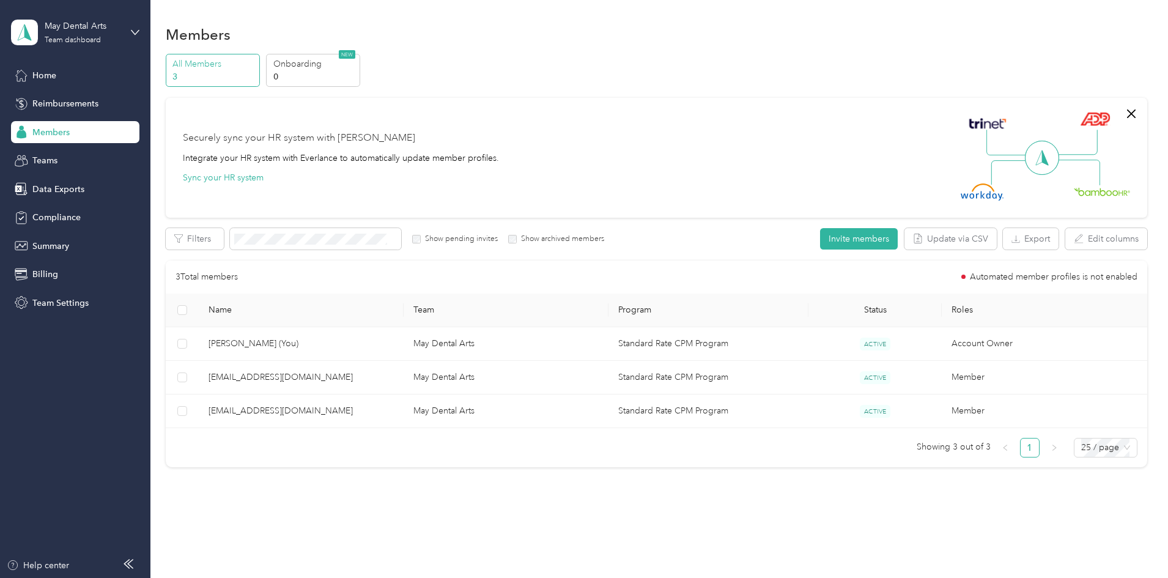
click at [47, 76] on span "Home" at bounding box center [44, 75] width 24 height 13
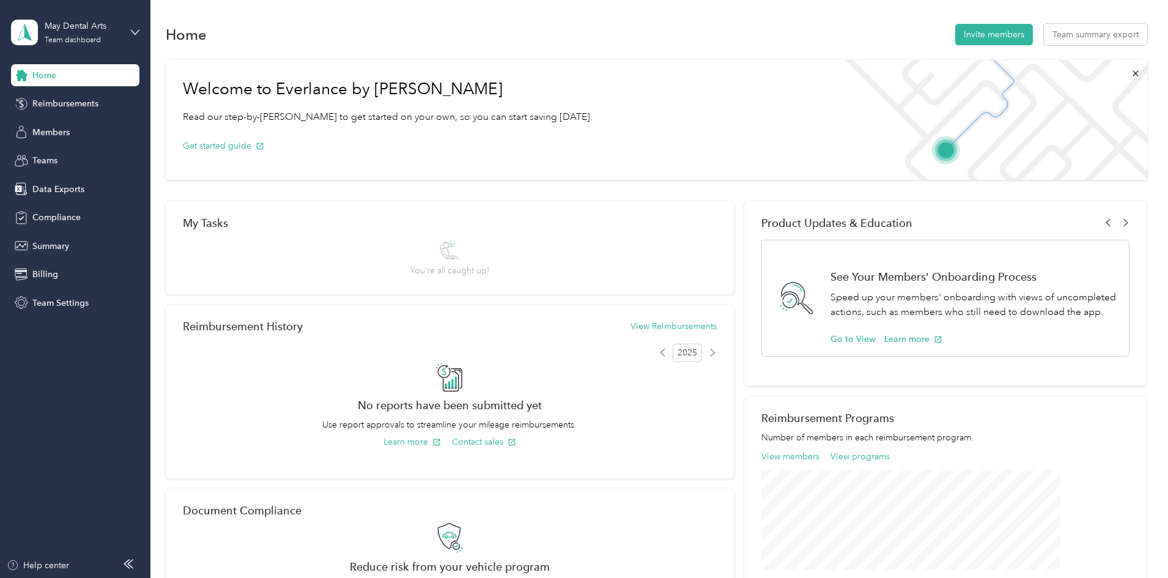
click at [47, 76] on span "Home" at bounding box center [44, 75] width 24 height 13
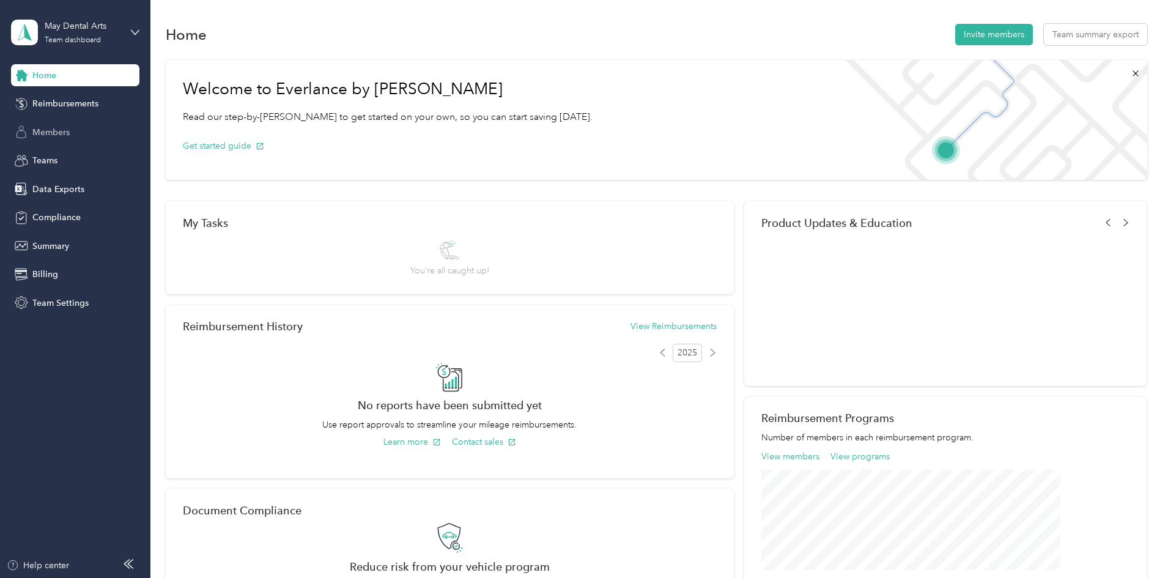
click at [64, 127] on span "Members" at bounding box center [50, 132] width 37 height 13
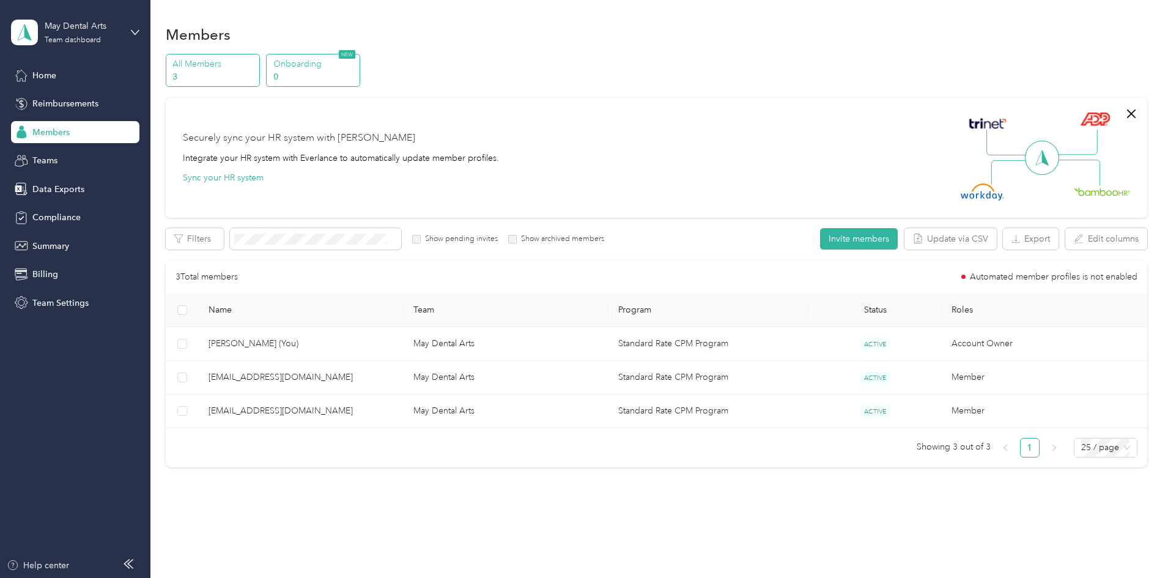
click at [357, 62] on p "Onboarding" at bounding box center [314, 64] width 83 height 13
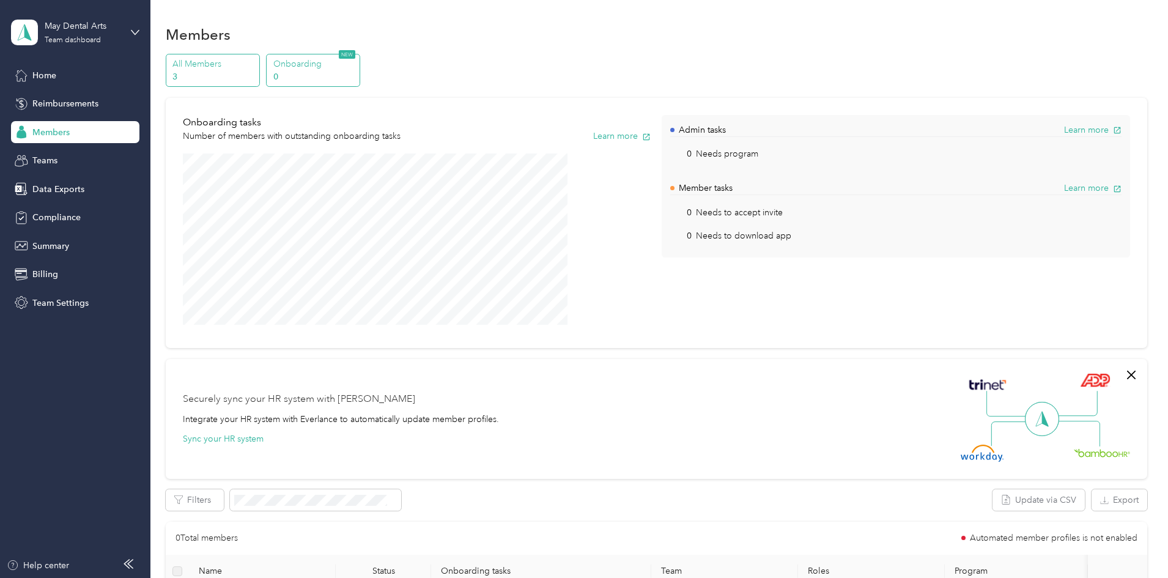
click at [256, 69] on p "All Members" at bounding box center [214, 64] width 83 height 13
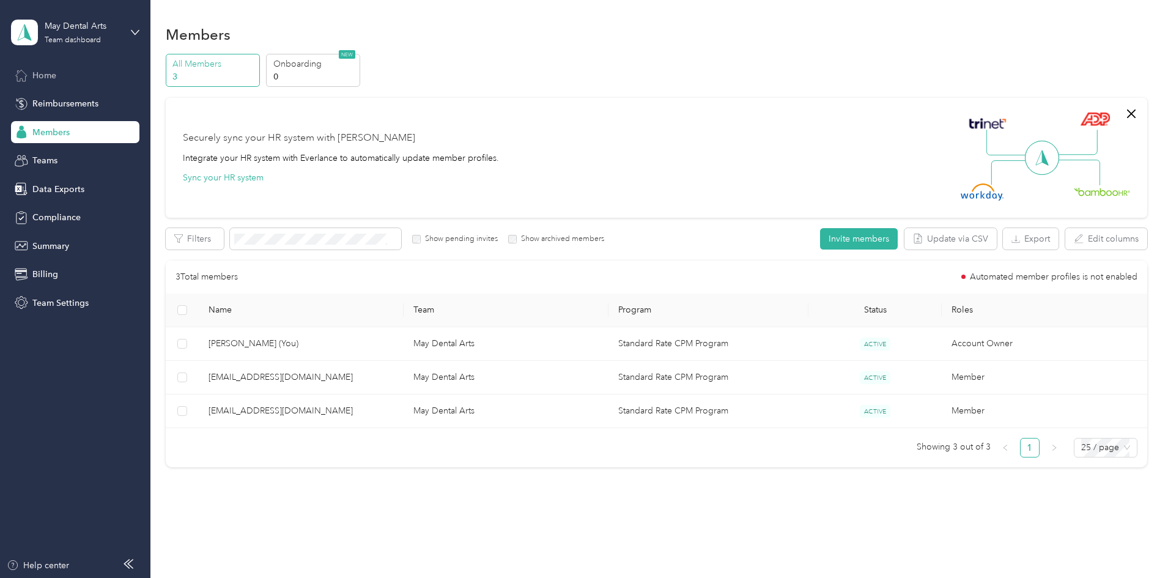
click at [37, 76] on span "Home" at bounding box center [44, 75] width 24 height 13
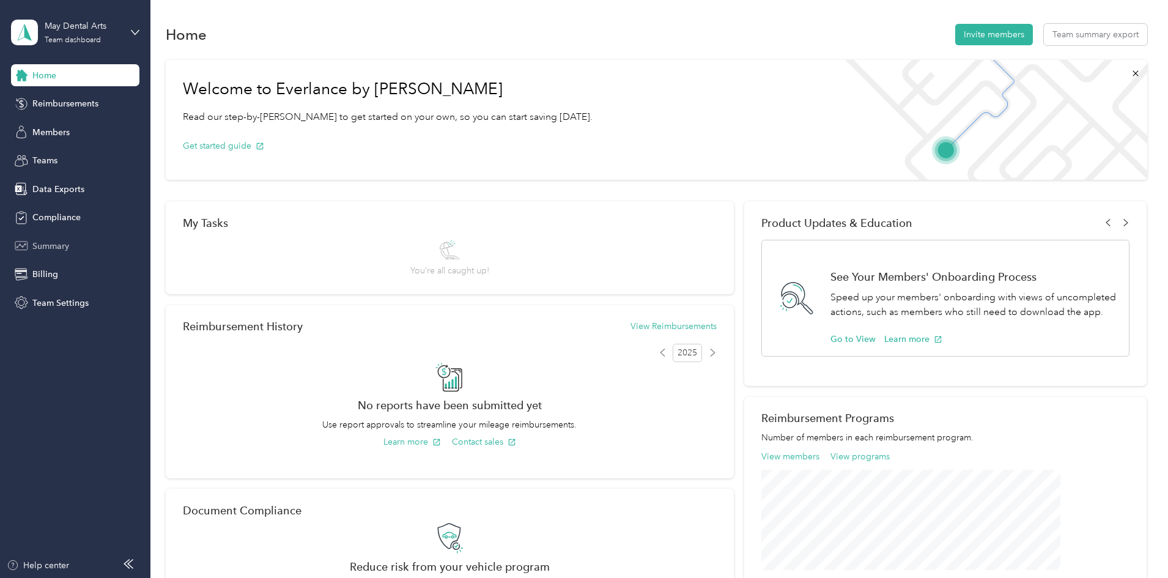
click at [64, 243] on span "Summary" at bounding box center [50, 246] width 37 height 13
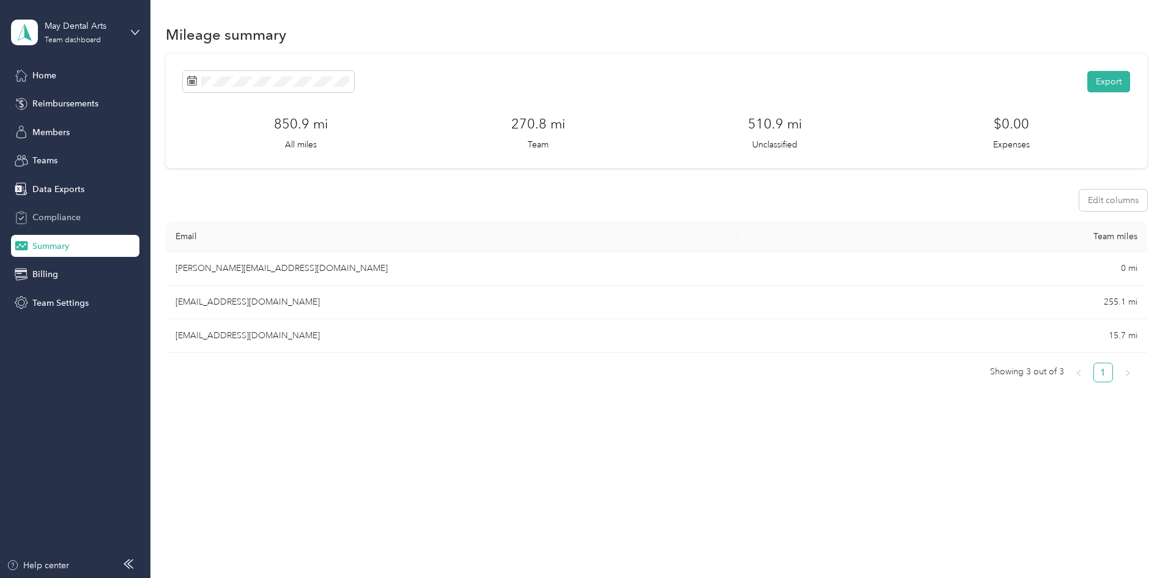
click at [63, 222] on span "Compliance" at bounding box center [56, 217] width 48 height 13
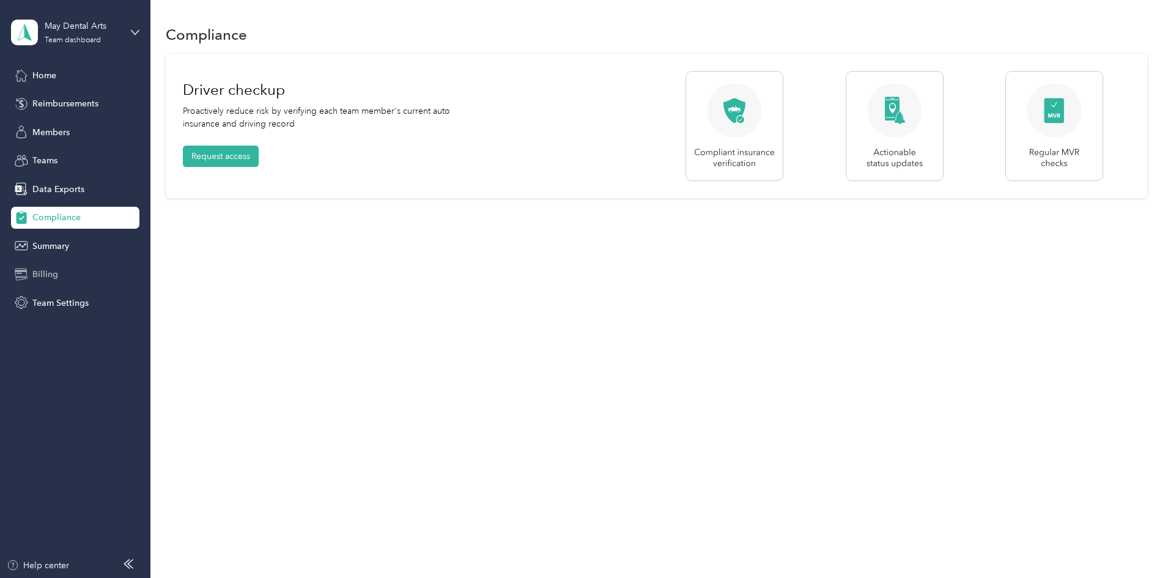
click at [50, 272] on span "Billing" at bounding box center [45, 274] width 26 height 13
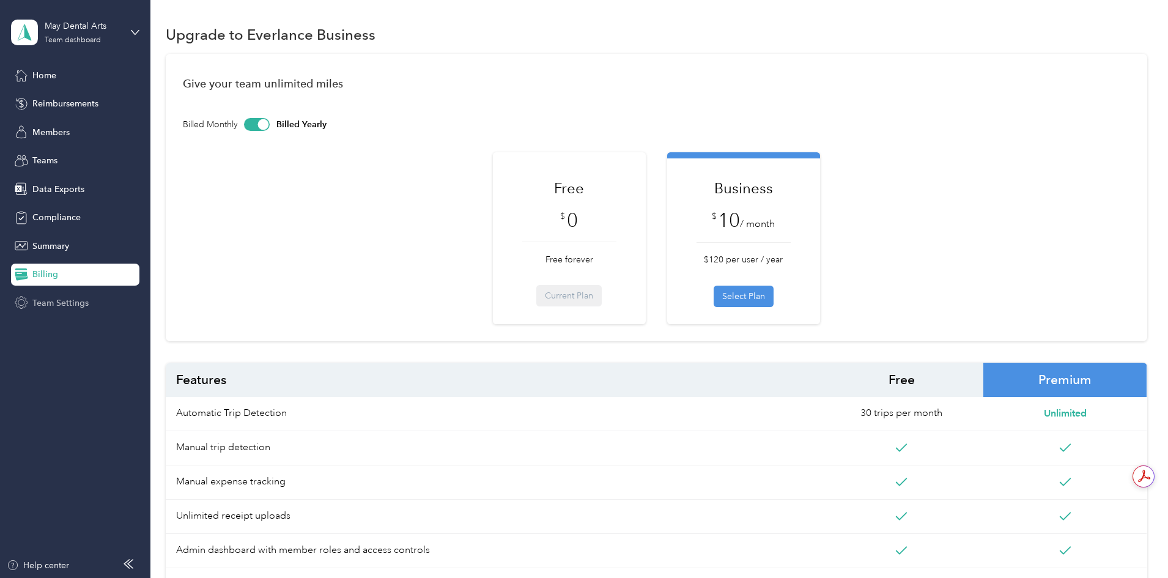
click at [58, 306] on span "Team Settings" at bounding box center [60, 303] width 56 height 13
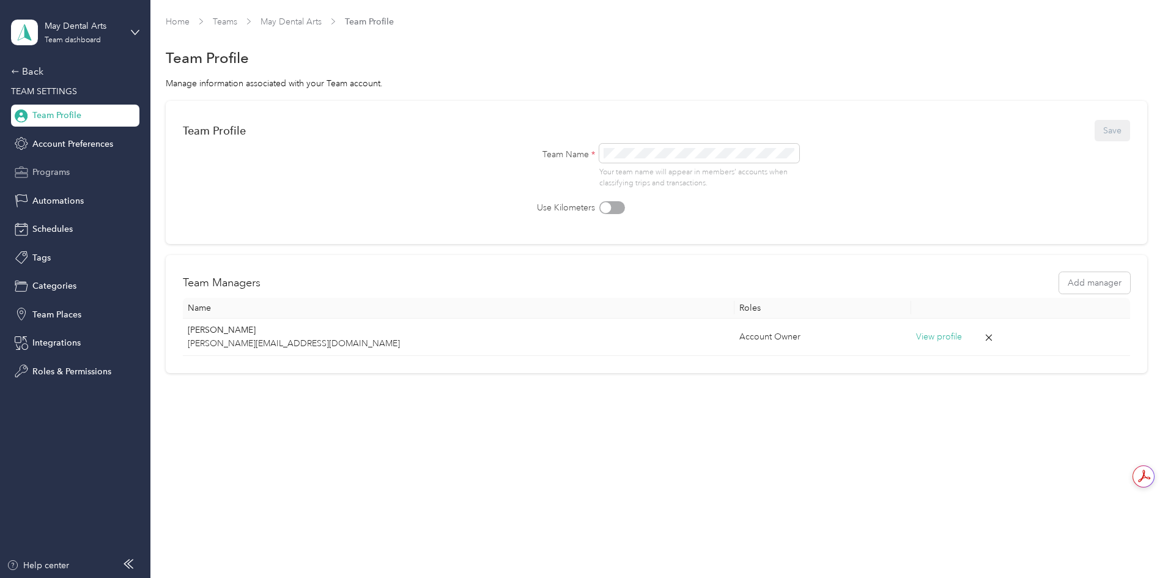
click at [49, 172] on span "Programs" at bounding box center [50, 172] width 37 height 13
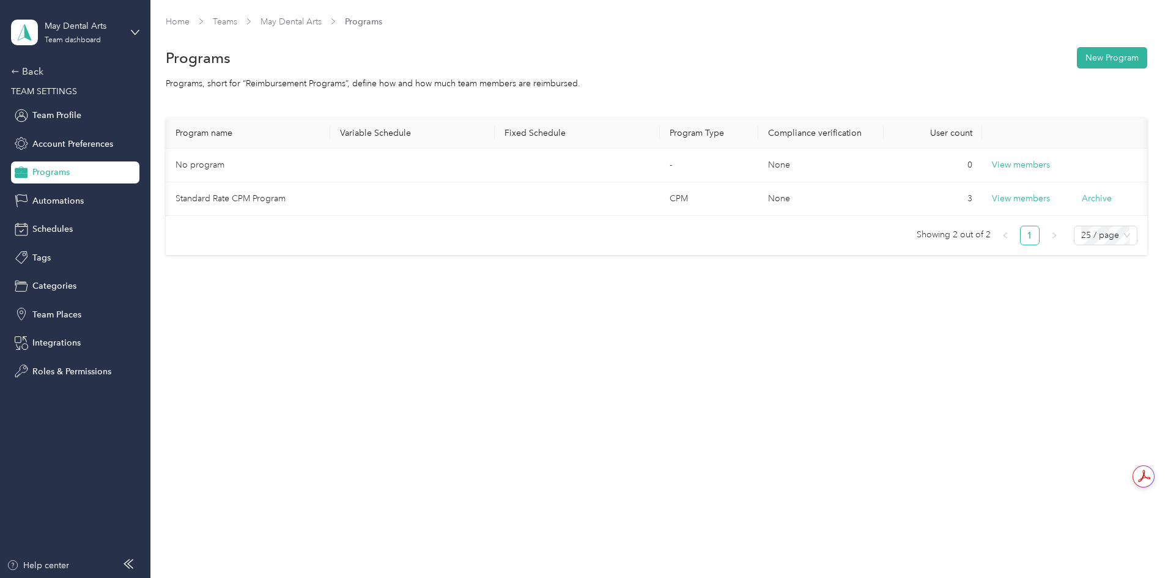
scroll to position [0, 89]
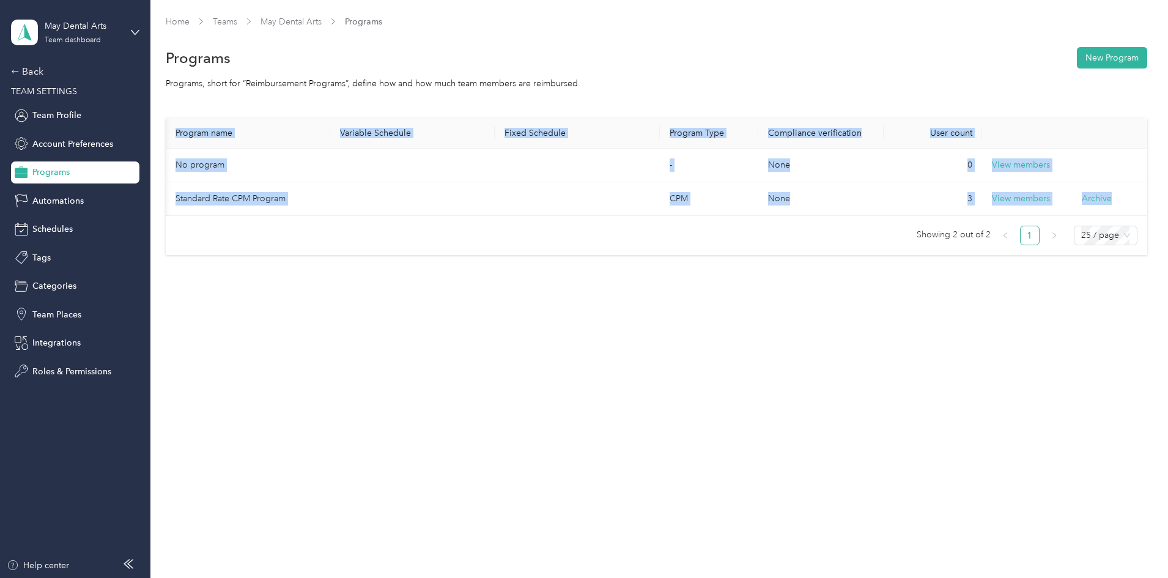
drag, startPoint x: 754, startPoint y: 226, endPoint x: 554, endPoint y: 221, distance: 200.1
click at [554, 221] on div "Program name Variable Schedule Fixed Schedule Program Type Compliance verificat…" at bounding box center [657, 181] width 982 height 127
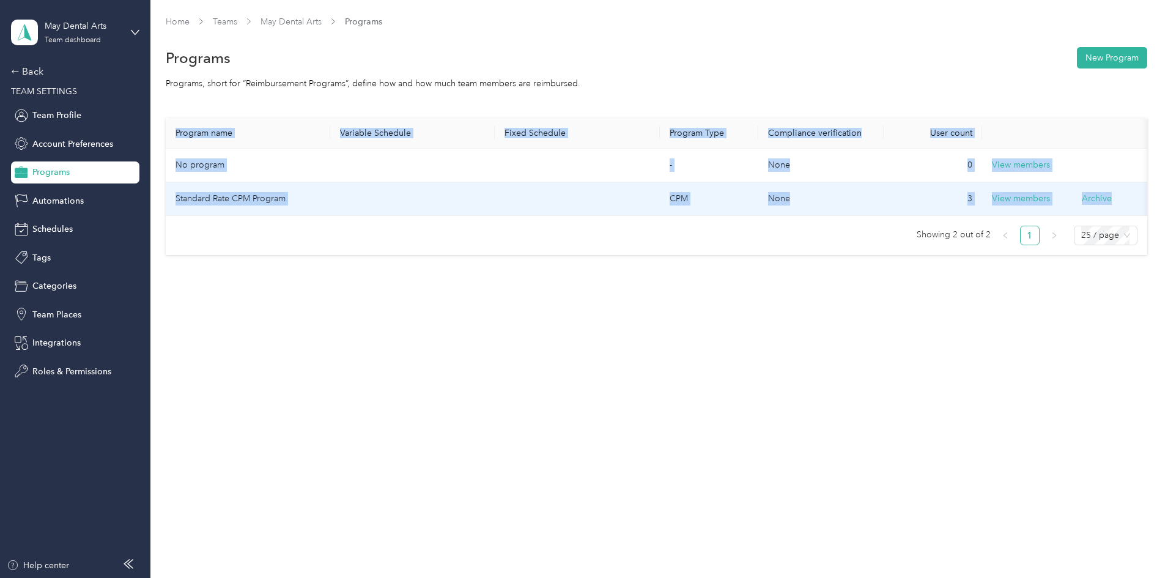
click at [287, 177] on td "No program" at bounding box center [248, 166] width 165 height 34
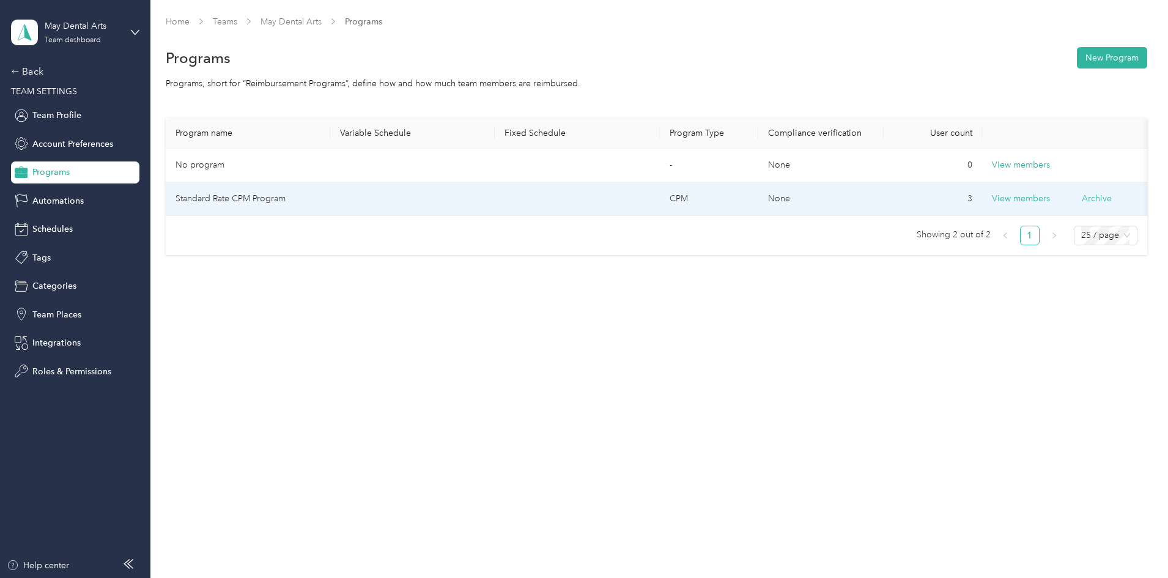
click at [294, 196] on td "Standard Rate CPM Program" at bounding box center [248, 199] width 165 height 34
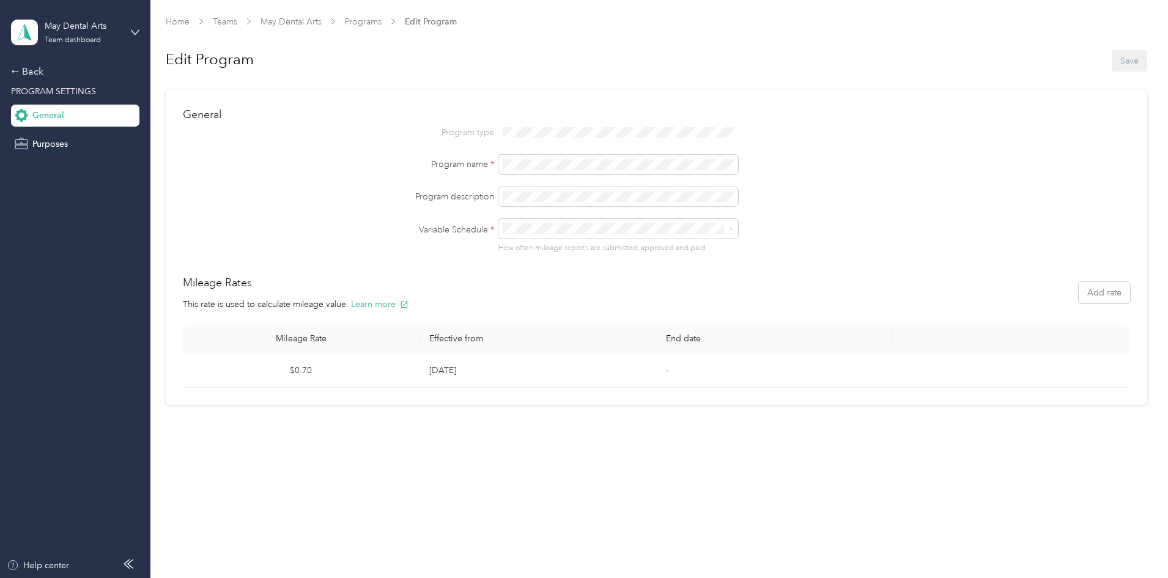
click at [391, 199] on label "Program description" at bounding box center [338, 196] width 311 height 13
click at [41, 149] on span "Purposes" at bounding box center [49, 144] width 35 height 13
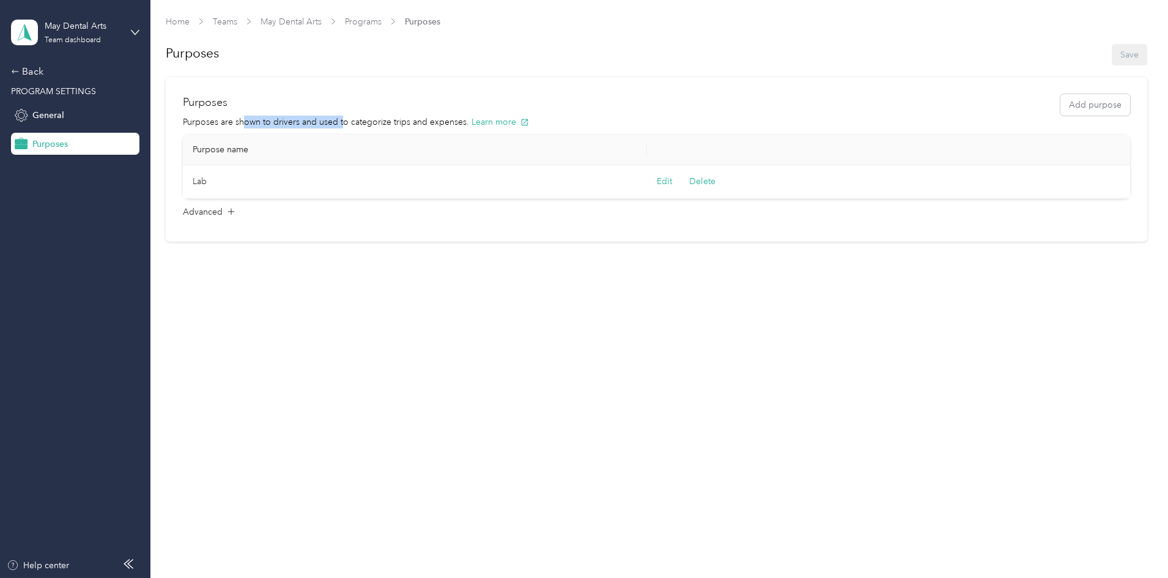
drag, startPoint x: 242, startPoint y: 123, endPoint x: 340, endPoint y: 121, distance: 98.5
click at [340, 121] on p "Purposes are shown to drivers and used to categorize trips and expenses. Learn …" at bounding box center [657, 122] width 948 height 13
click at [217, 212] on span "Advanced" at bounding box center [203, 212] width 40 height 13
click at [227, 211] on icon at bounding box center [231, 211] width 9 height 9
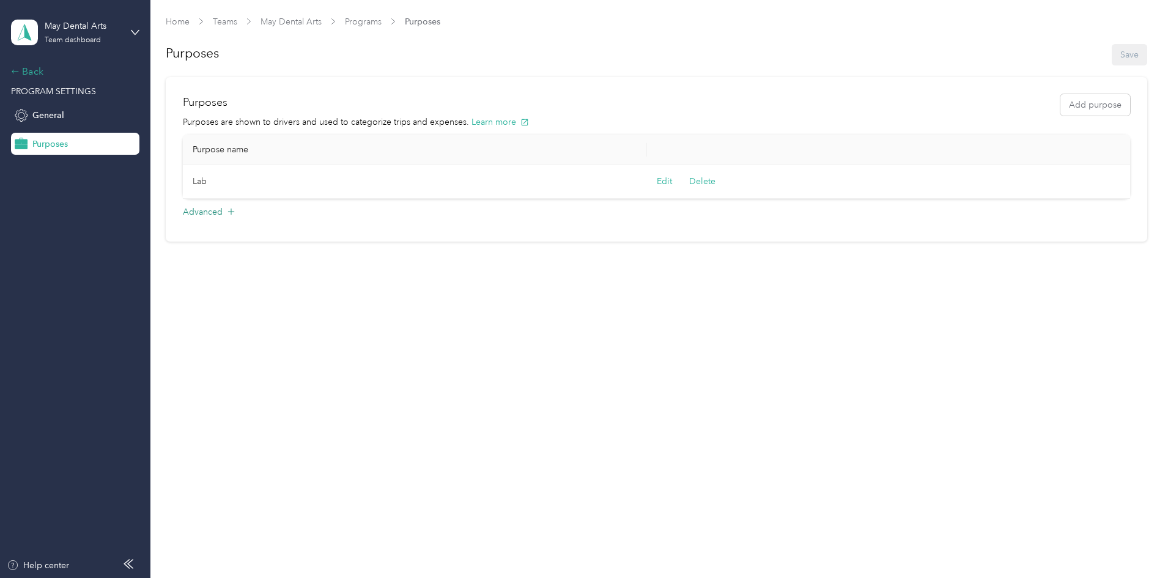
click at [29, 66] on div "Back" at bounding box center [72, 71] width 122 height 15
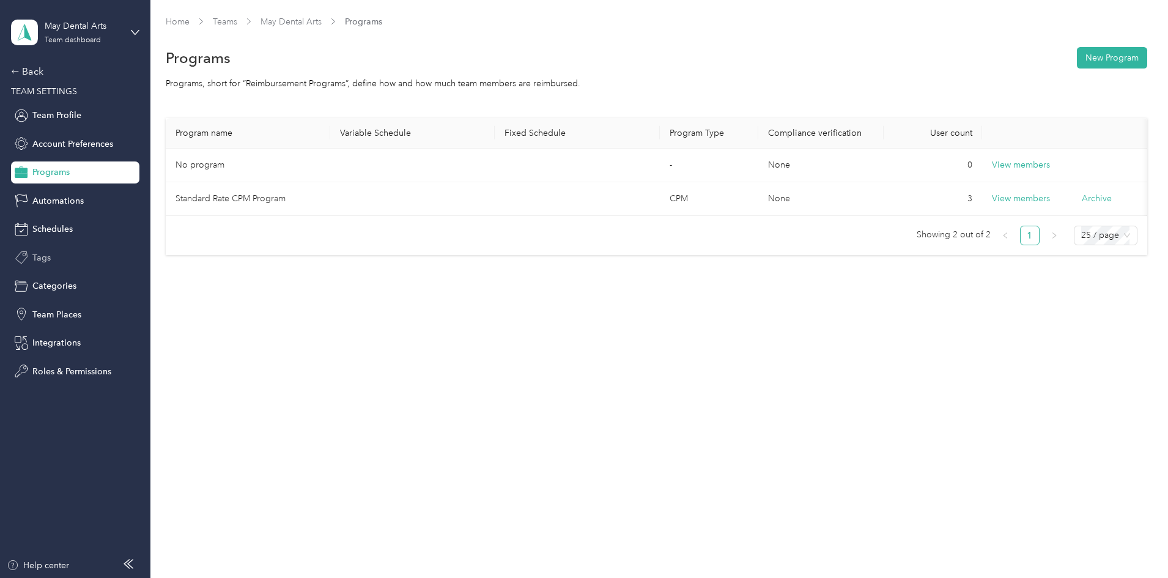
click at [54, 262] on div "Tags" at bounding box center [75, 258] width 128 height 22
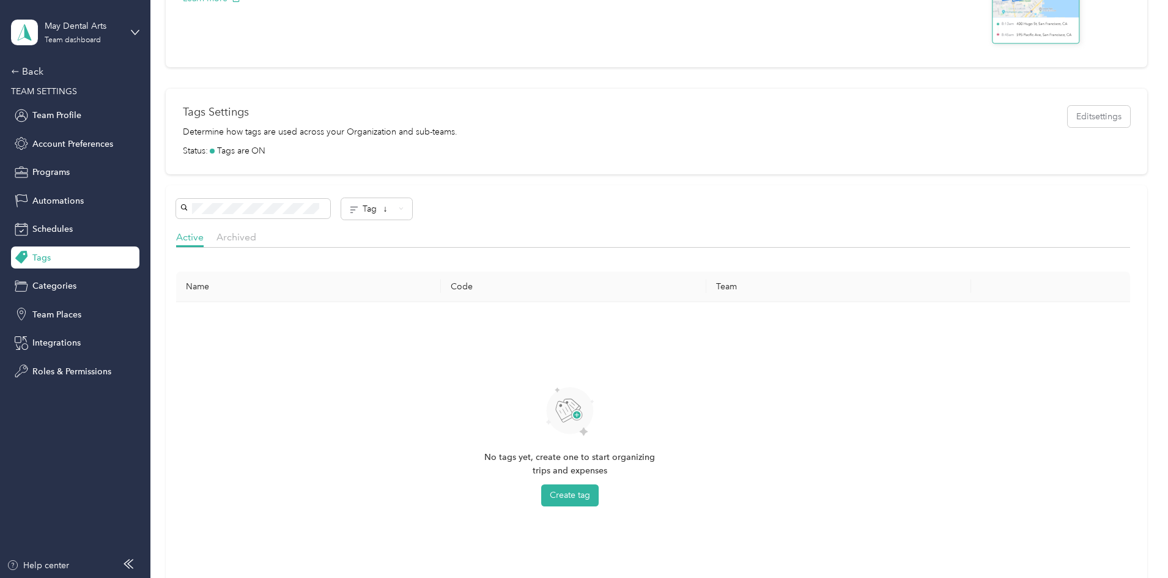
scroll to position [204, 0]
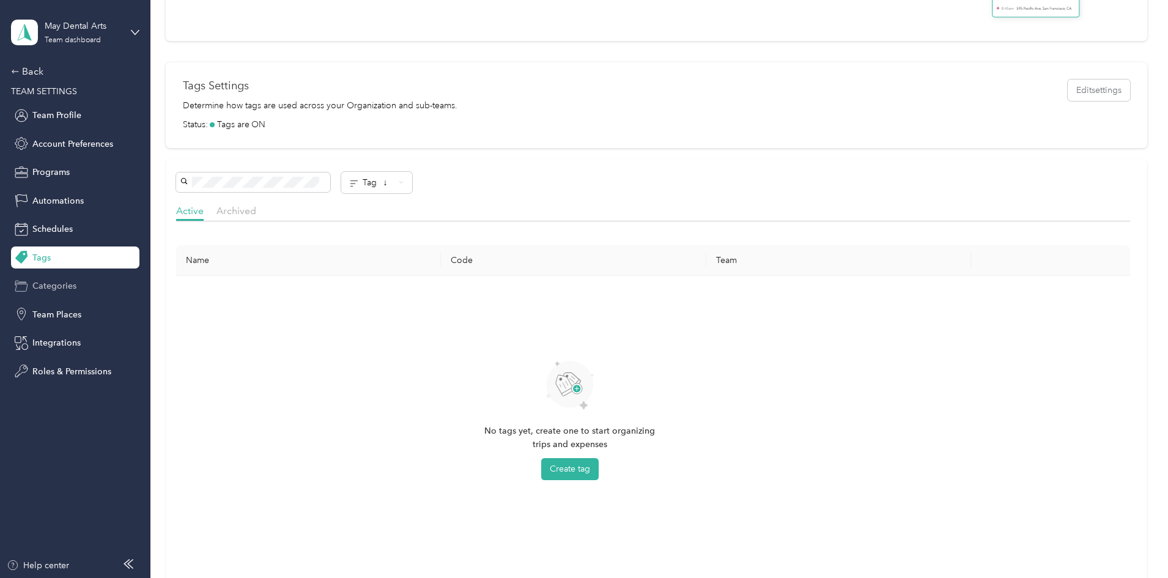
click at [58, 282] on span "Categories" at bounding box center [54, 286] width 44 height 13
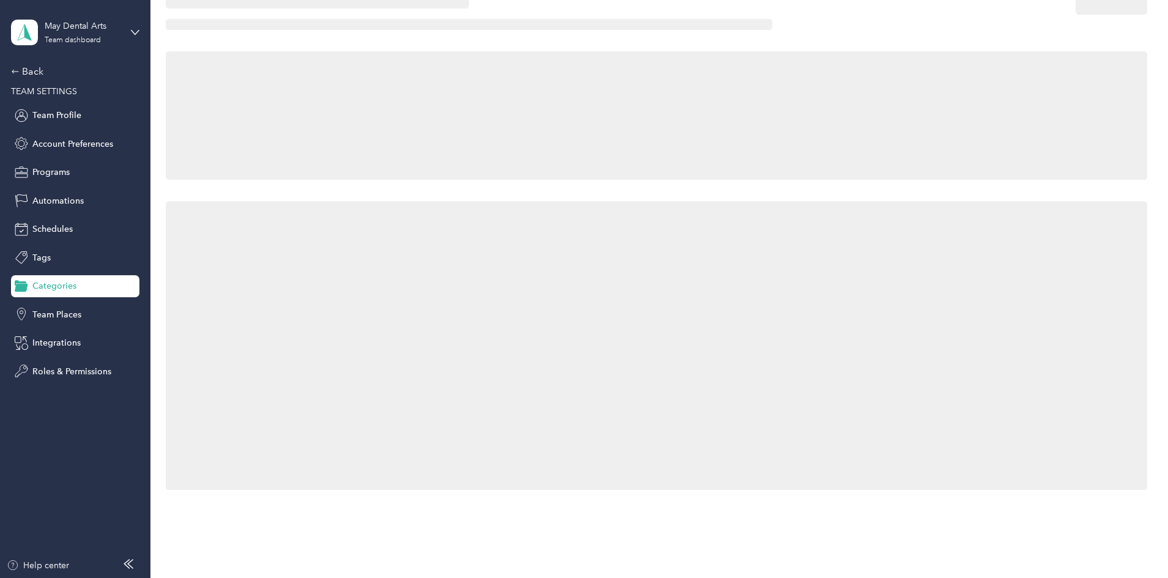
scroll to position [204, 0]
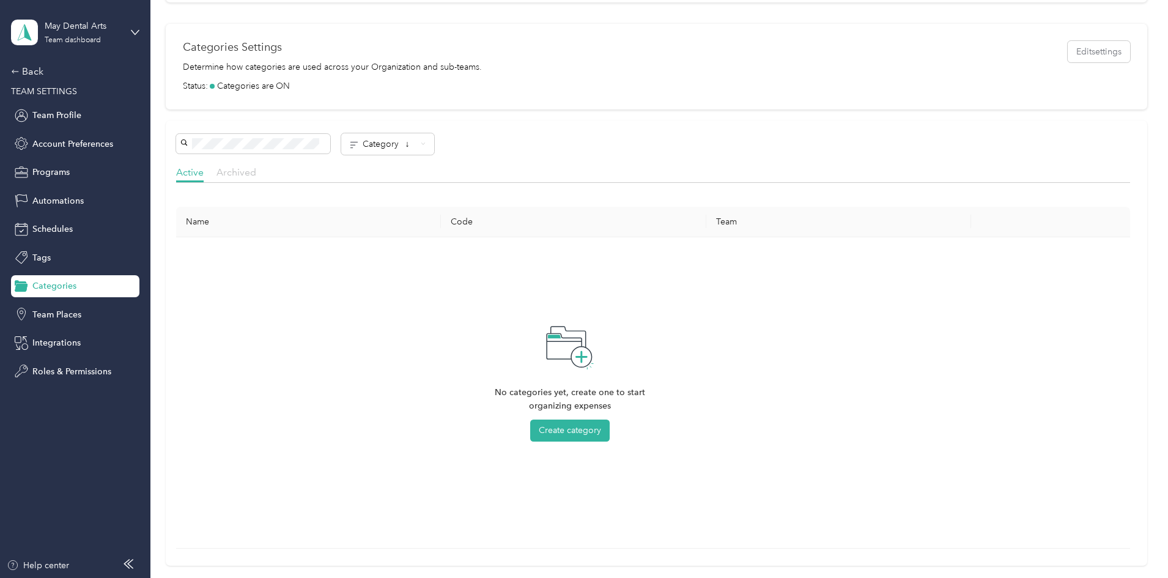
click at [256, 173] on span "Archived" at bounding box center [237, 172] width 40 height 12
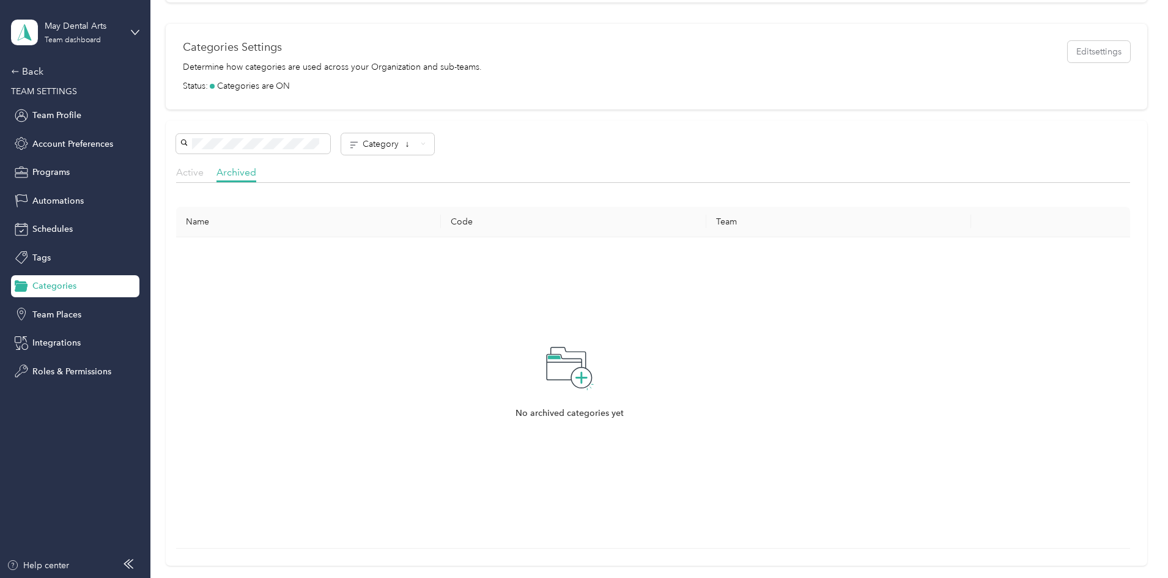
click at [204, 176] on span "Active" at bounding box center [190, 172] width 28 height 12
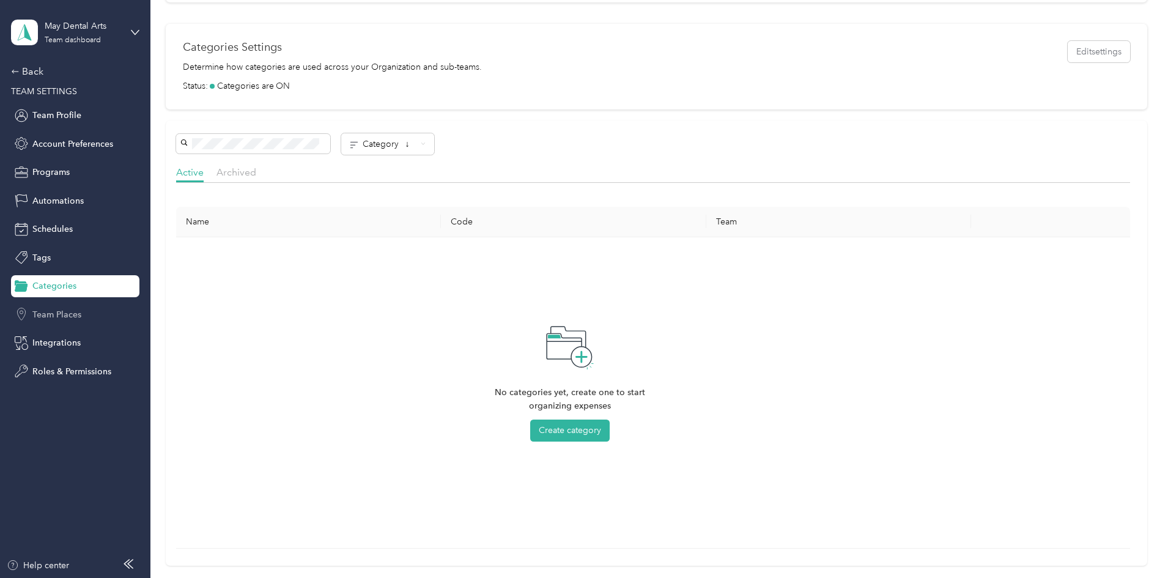
click at [61, 308] on span "Team Places" at bounding box center [56, 314] width 49 height 13
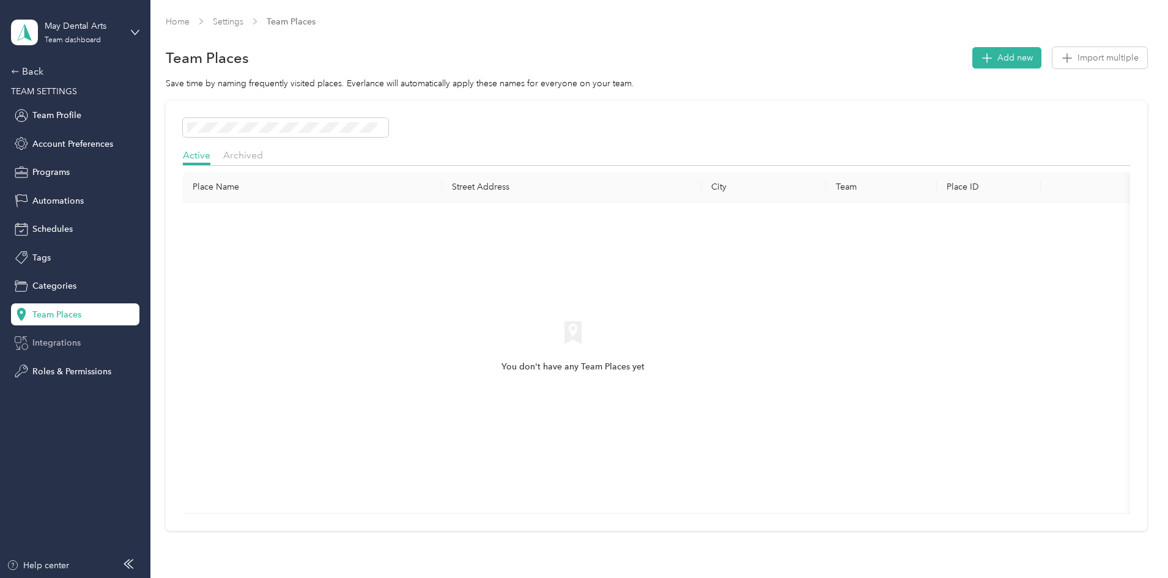
click at [60, 340] on span "Integrations" at bounding box center [56, 342] width 48 height 13
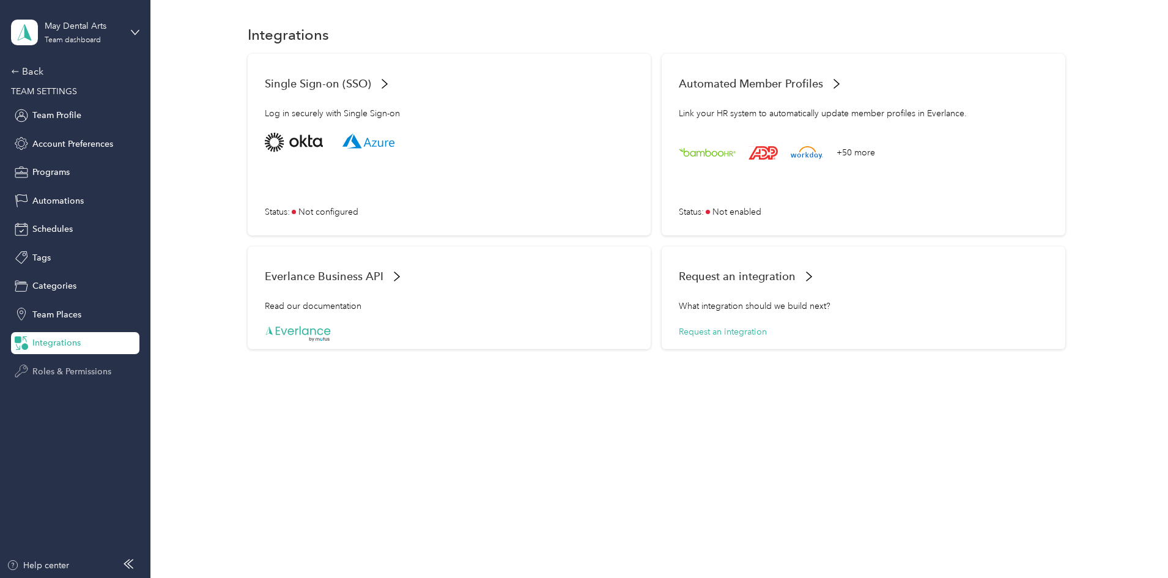
click at [59, 366] on span "Roles & Permissions" at bounding box center [71, 371] width 79 height 13
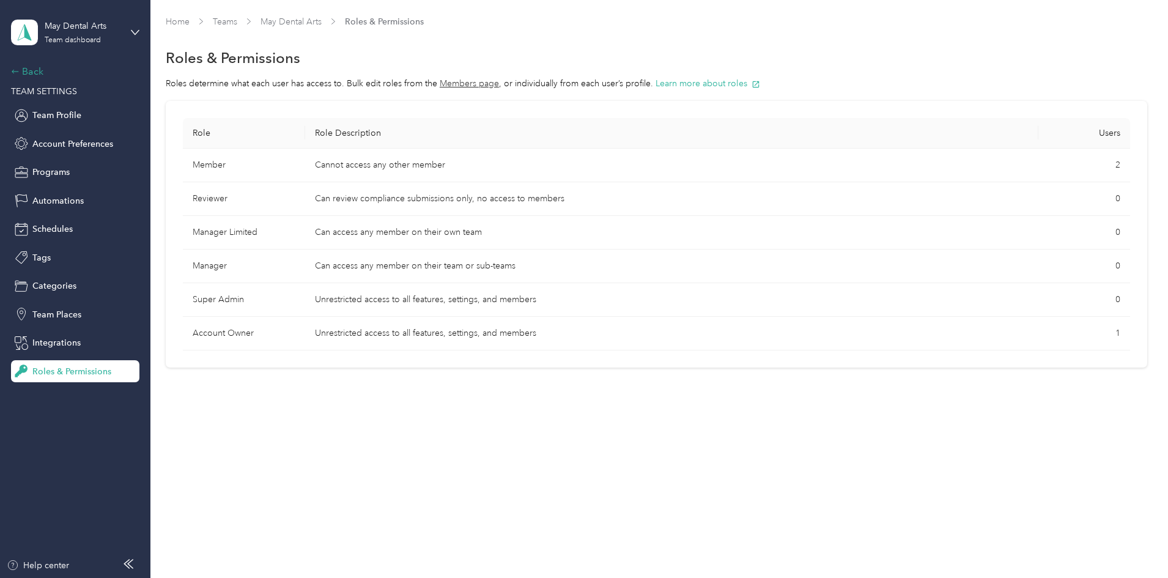
click at [26, 70] on div "Back" at bounding box center [72, 71] width 122 height 15
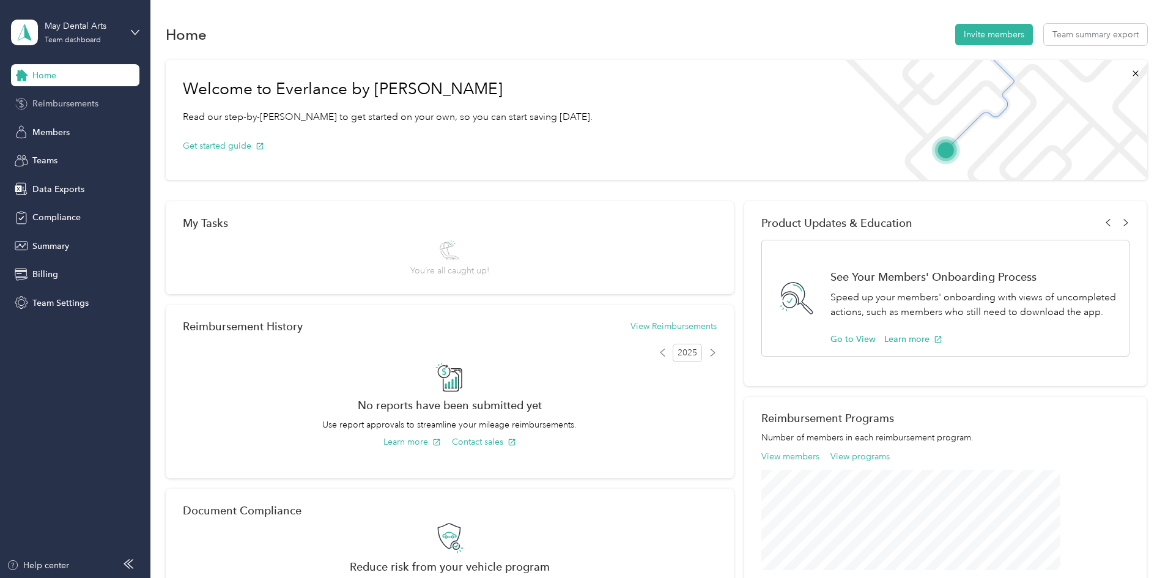
click at [75, 103] on span "Reimbursements" at bounding box center [65, 103] width 66 height 13
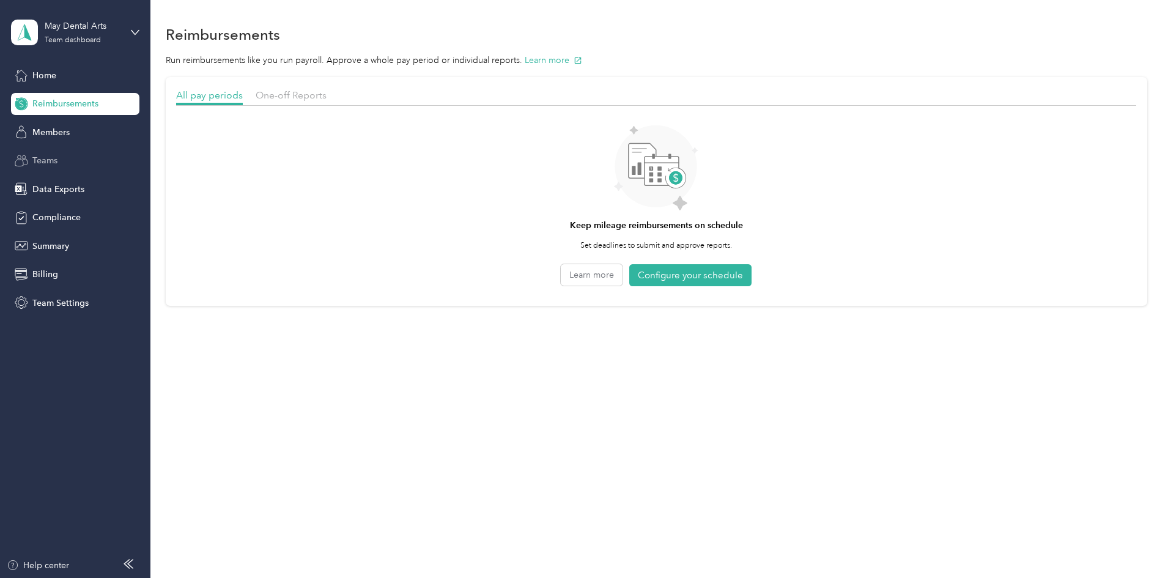
click at [58, 163] on div "Teams" at bounding box center [75, 161] width 128 height 22
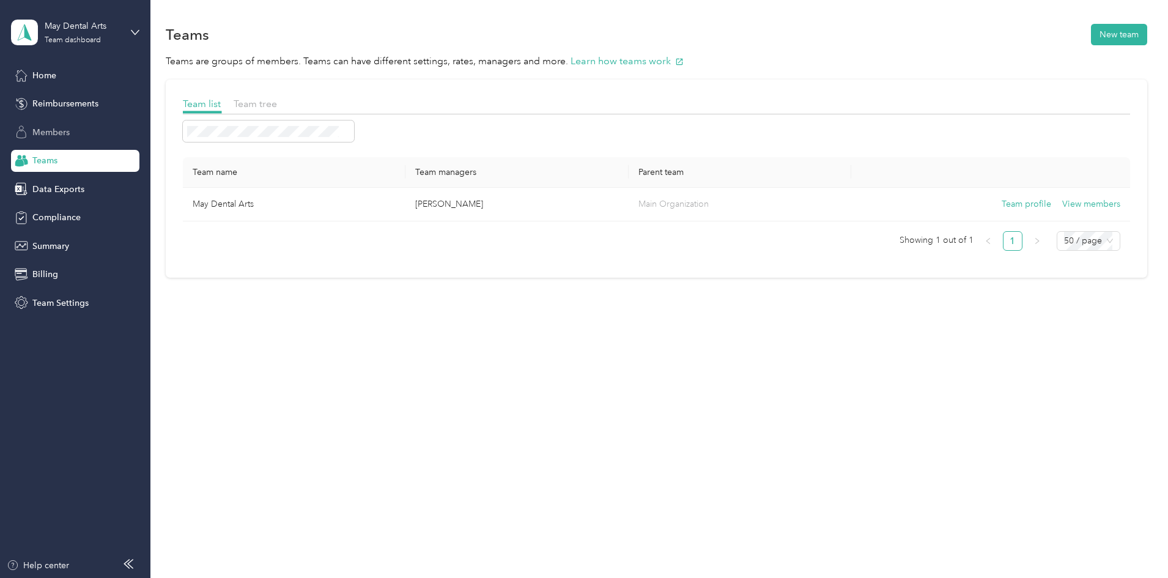
click at [62, 126] on span "Members" at bounding box center [50, 132] width 37 height 13
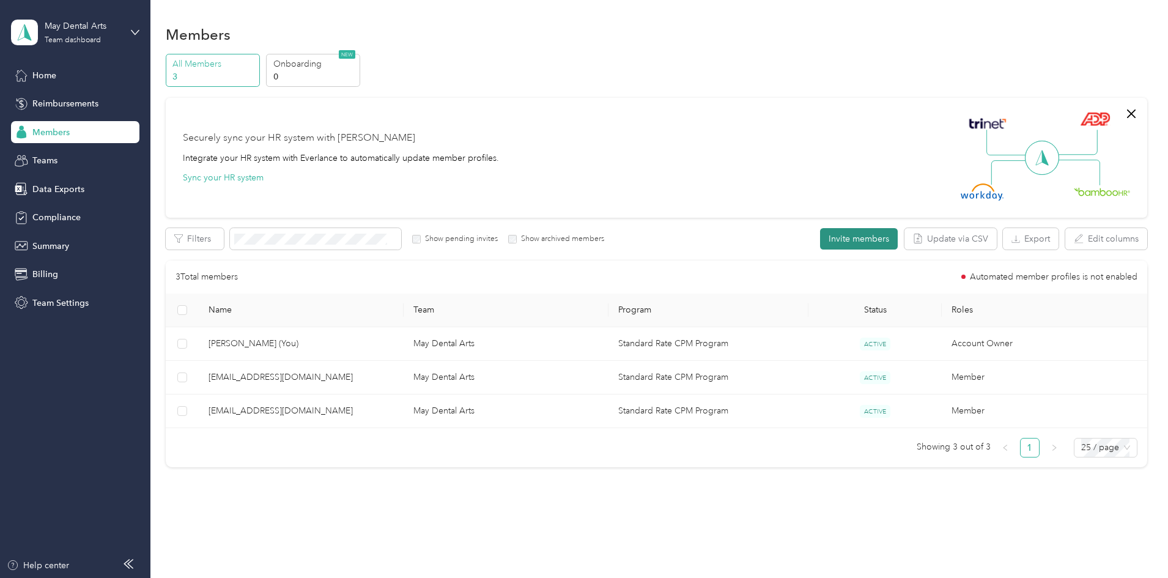
click at [820, 239] on button "Invite members" at bounding box center [859, 238] width 78 height 21
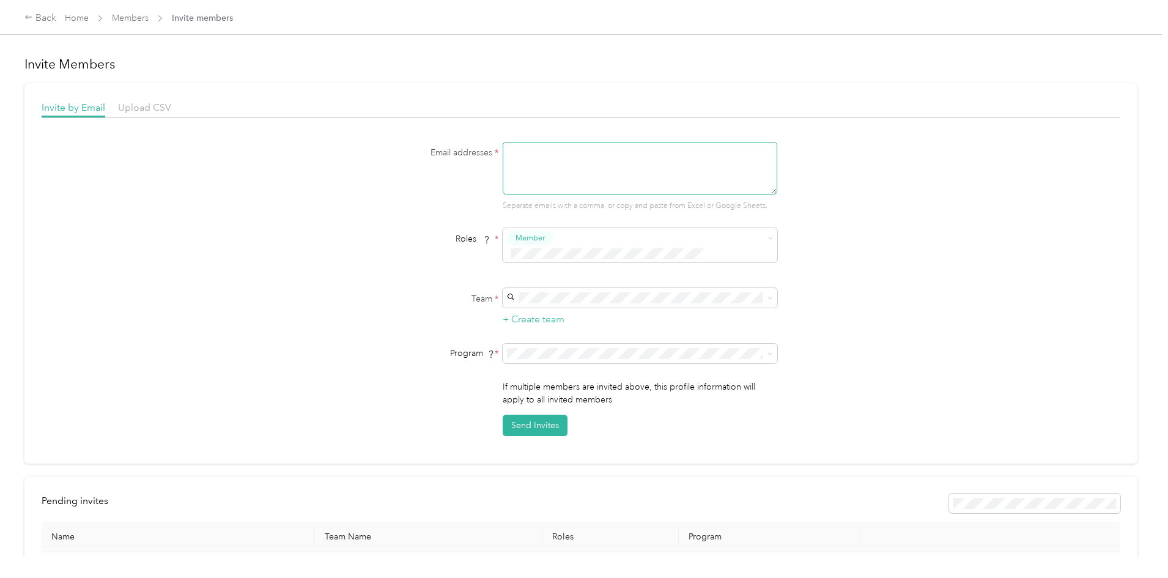
click at [567, 182] on textarea at bounding box center [640, 168] width 275 height 53
click at [581, 245] on span "Member" at bounding box center [640, 245] width 275 height 34
click at [609, 174] on textarea at bounding box center [640, 168] width 275 height 53
type textarea "scott@maydentalarts.com"
click at [638, 163] on textarea "scott@maydentalarts.com" at bounding box center [640, 168] width 275 height 53
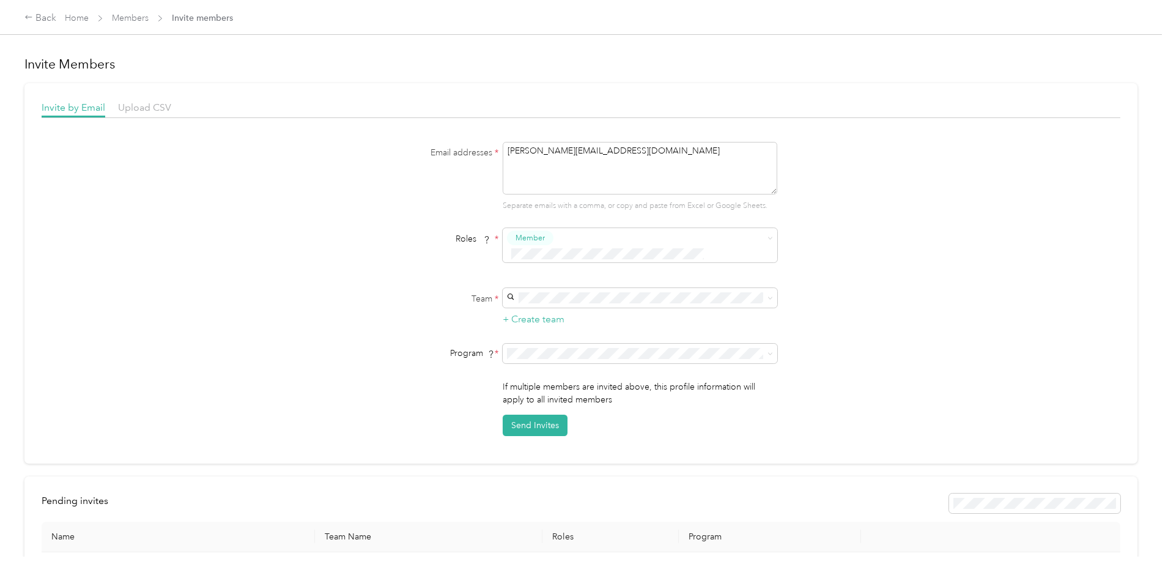
click at [533, 303] on span "May Dental Arts (Main organization)" at bounding box center [578, 304] width 137 height 10
click at [410, 310] on div "Team * + Create team" at bounding box center [581, 307] width 471 height 39
click at [519, 415] on button "Send Invites" at bounding box center [535, 425] width 65 height 21
click at [171, 111] on span "Upload CSV" at bounding box center [144, 108] width 53 height 12
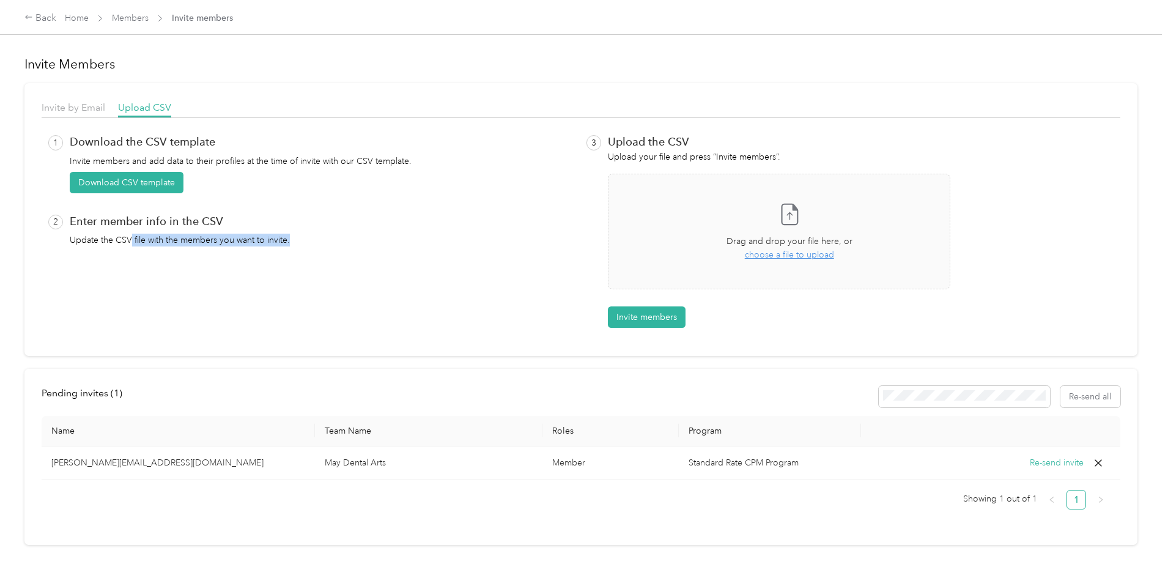
drag, startPoint x: 229, startPoint y: 247, endPoint x: 444, endPoint y: 232, distance: 215.2
click at [441, 233] on div "1 Download the CSV template Invite members and add data to their profiles at th…" at bounding box center [312, 231] width 528 height 193
click at [444, 232] on div "2 Enter member info in the CSV Update the CSV file with the members you want to…" at bounding box center [312, 231] width 528 height 32
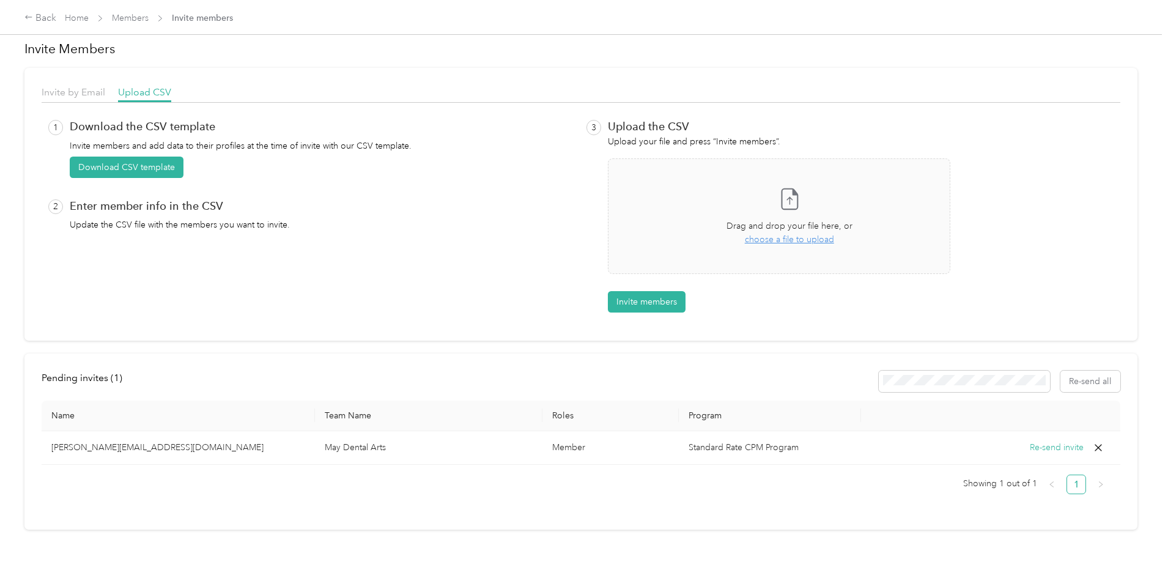
scroll to position [28, 0]
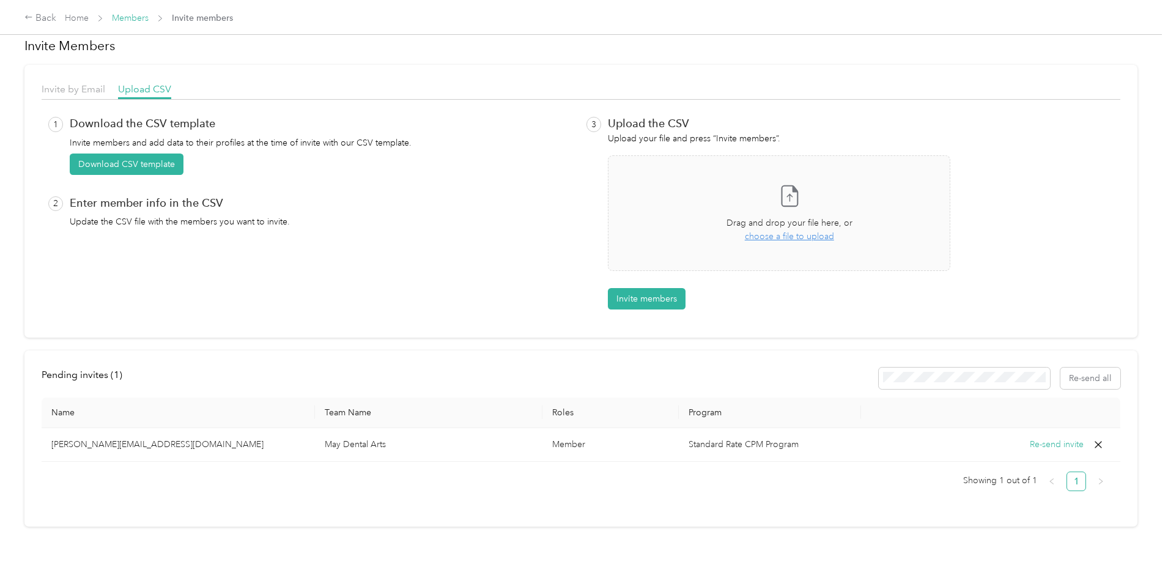
click at [149, 15] on link "Members" at bounding box center [130, 18] width 37 height 10
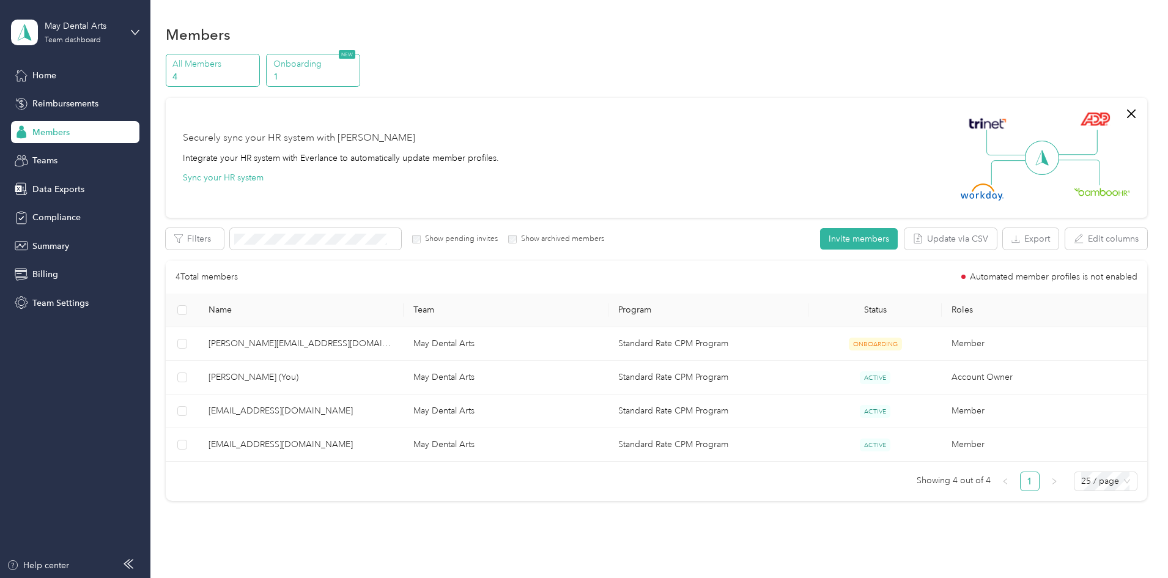
click at [357, 70] on p "1" at bounding box center [314, 76] width 83 height 13
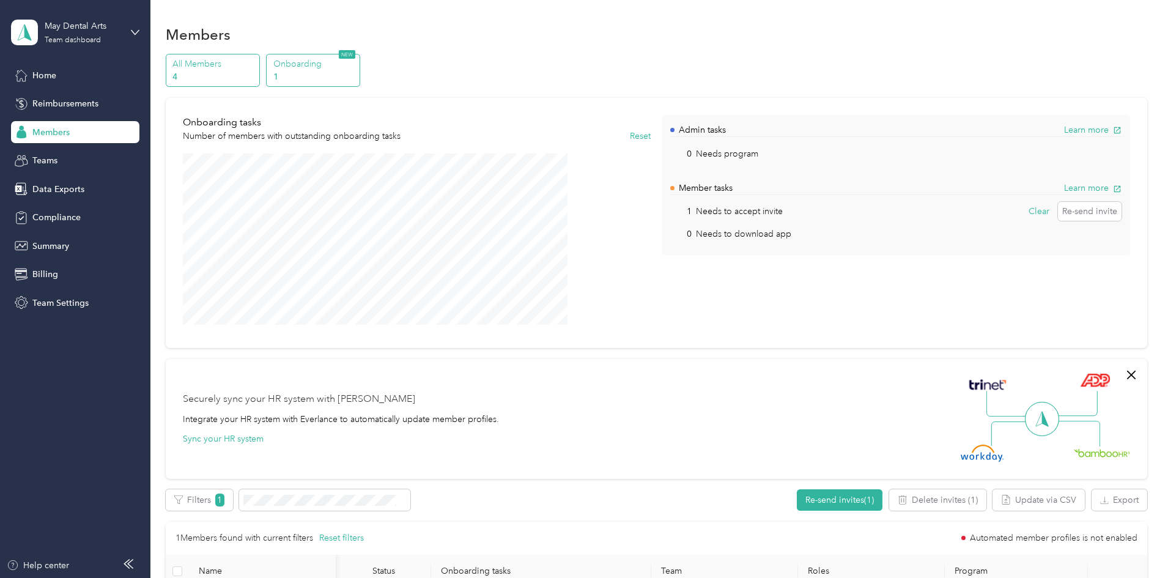
click at [256, 59] on p "All Members" at bounding box center [214, 64] width 83 height 13
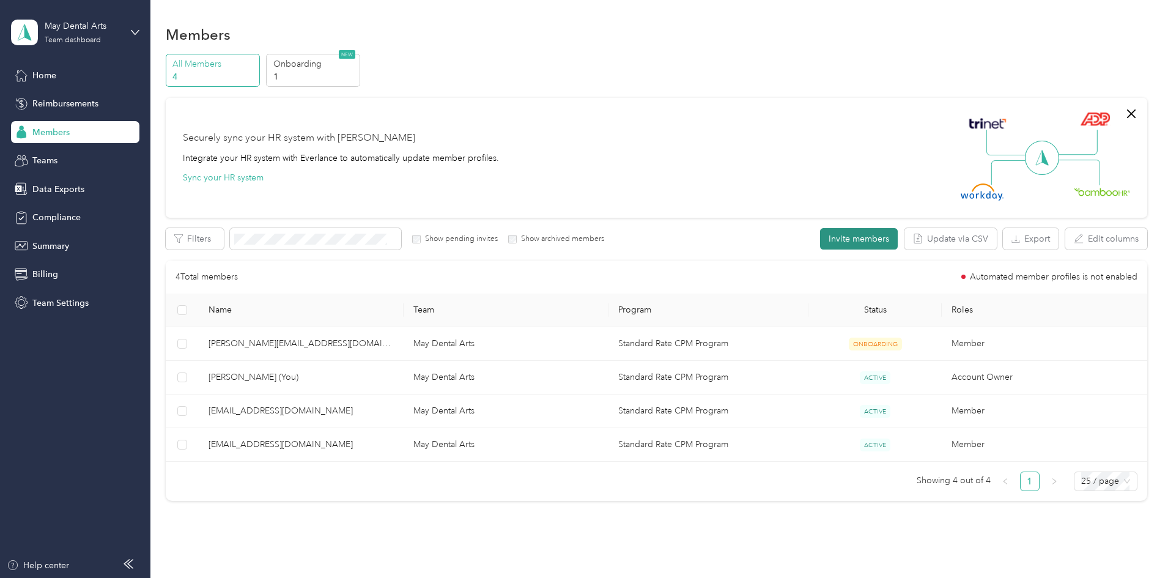
click at [820, 239] on button "Invite members" at bounding box center [859, 238] width 78 height 21
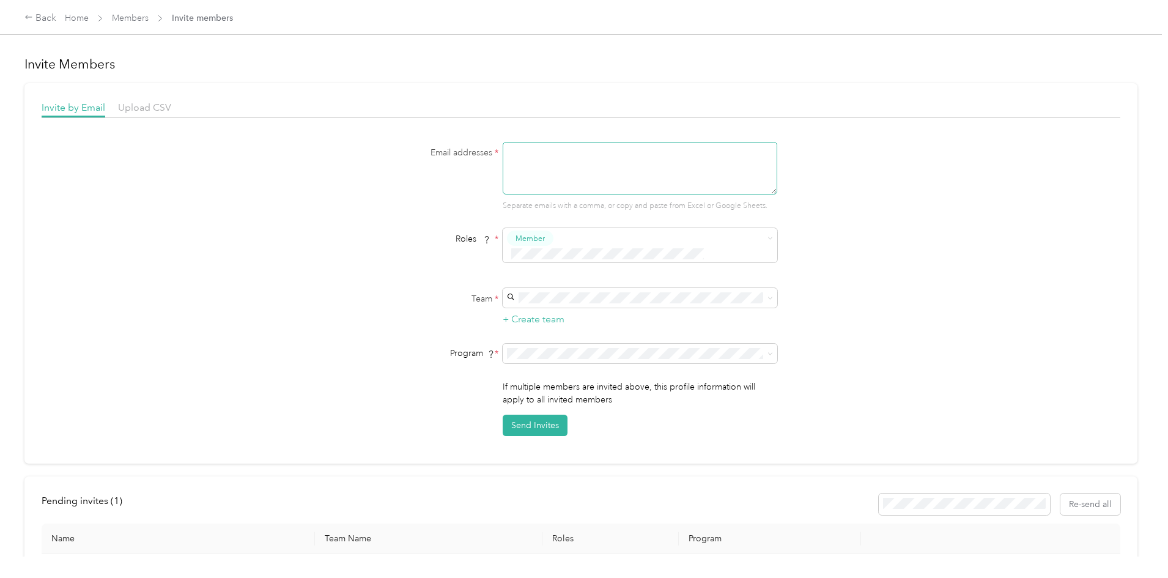
click at [584, 177] on textarea at bounding box center [640, 168] width 275 height 53
type textarea "[PERSON_NAME][EMAIL_ADDRESS][DOMAIN_NAME]"
click at [0, 0] on div at bounding box center [0, 0] width 0 height 0
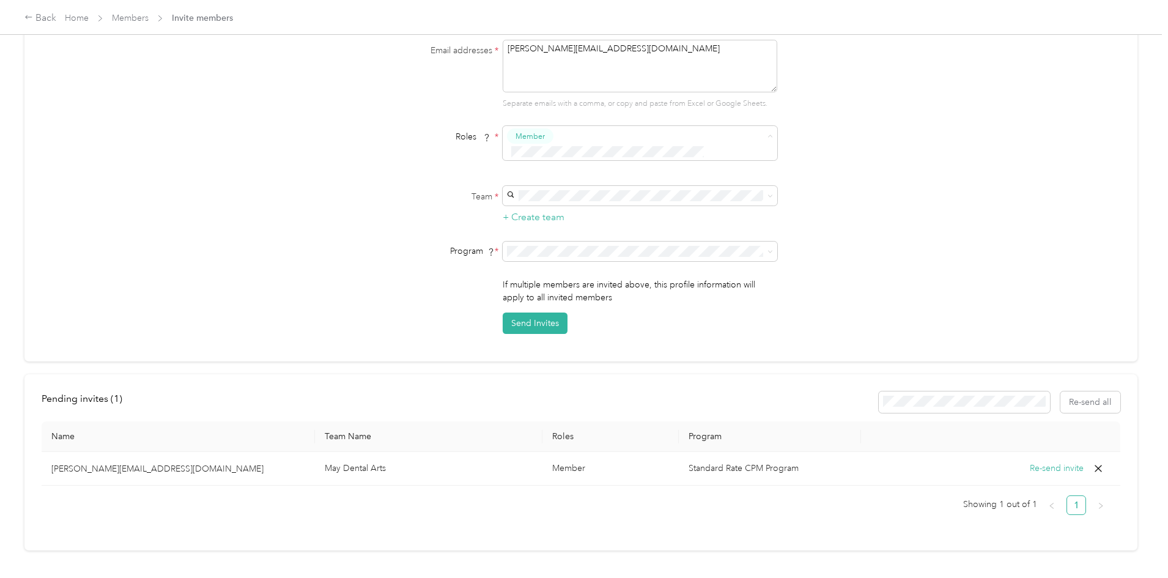
click at [555, 250] on span "Super Admin" at bounding box center [540, 252] width 45 height 11
click at [622, 127] on span "Member Super Admin" at bounding box center [640, 143] width 275 height 34
click at [530, 228] on span "Manager" at bounding box center [533, 228] width 31 height 11
click at [590, 215] on span "May Dental Arts (Main organization)" at bounding box center [578, 217] width 137 height 10
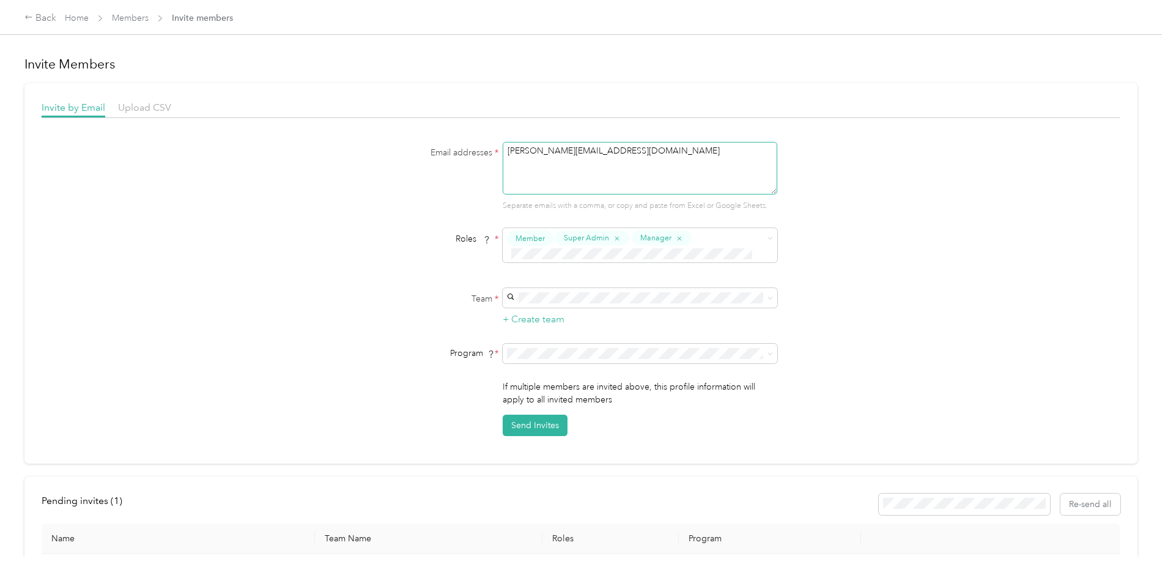
click at [616, 165] on textarea "[PERSON_NAME][EMAIL_ADDRESS][DOMAIN_NAME]" at bounding box center [640, 168] width 275 height 53
